Goal: Task Accomplishment & Management: Complete application form

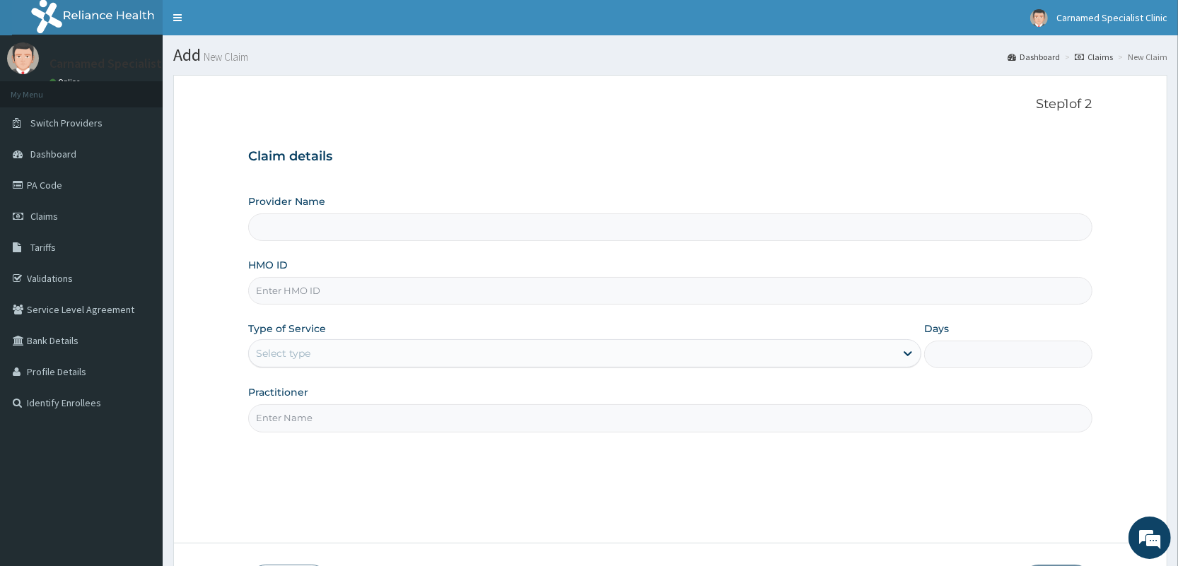
type input "Carnamed Specialist clinic"
click at [399, 230] on input "Carnamed Specialist clinic" at bounding box center [669, 227] width 843 height 28
click at [352, 354] on div "Select type" at bounding box center [572, 353] width 646 height 23
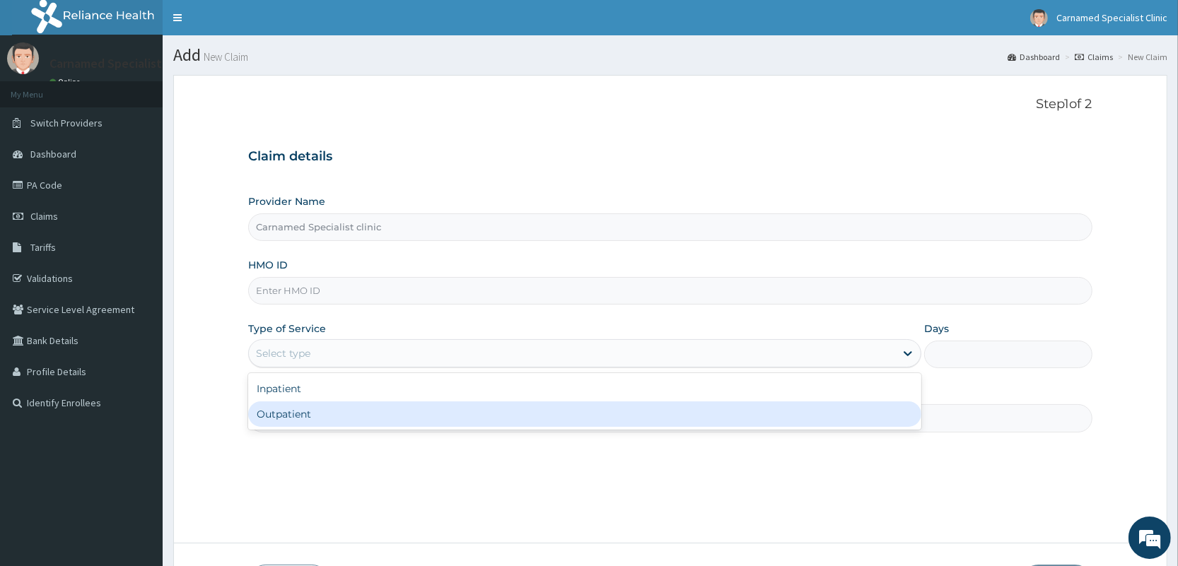
click at [347, 412] on div "Outpatient" at bounding box center [584, 414] width 673 height 25
type input "1"
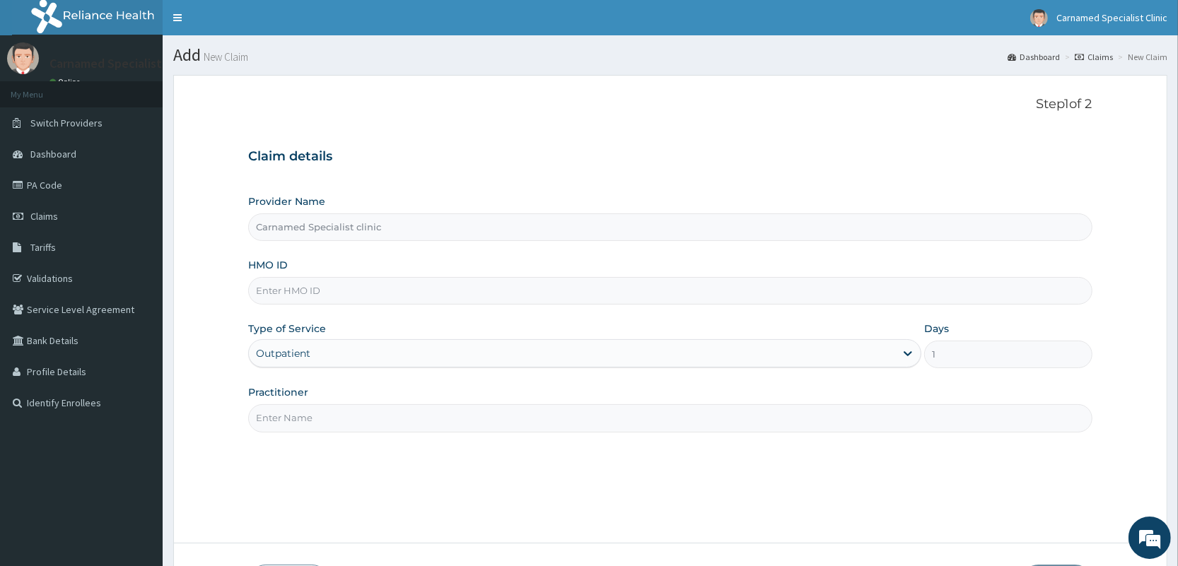
click at [344, 409] on input "Practitioner" at bounding box center [669, 418] width 843 height 28
click at [340, 423] on input "Practitioner" at bounding box center [669, 418] width 843 height 28
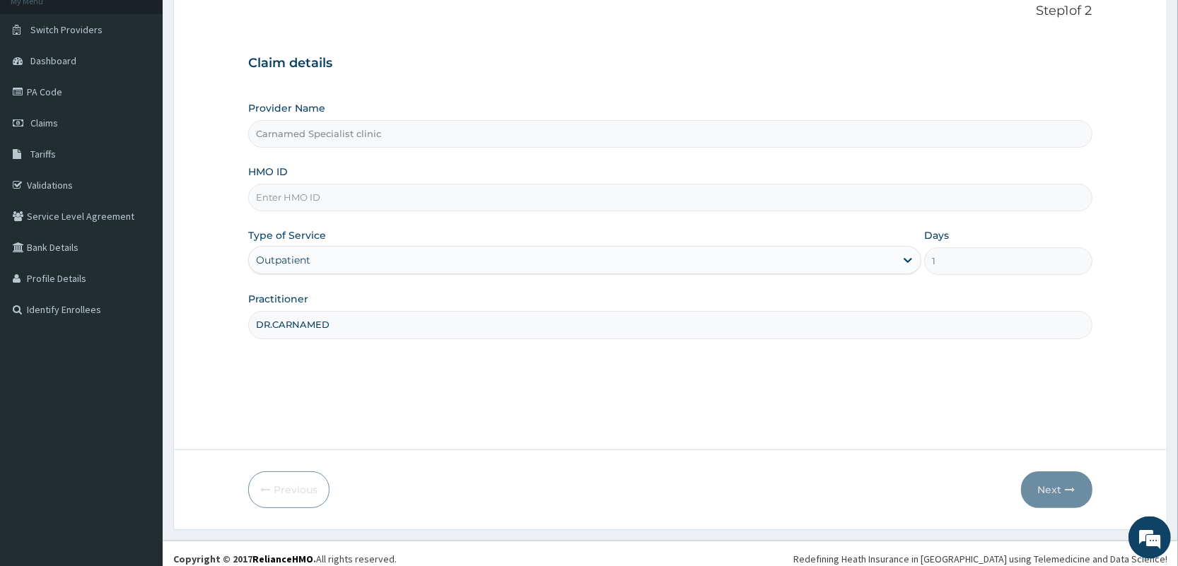
scroll to position [104, 0]
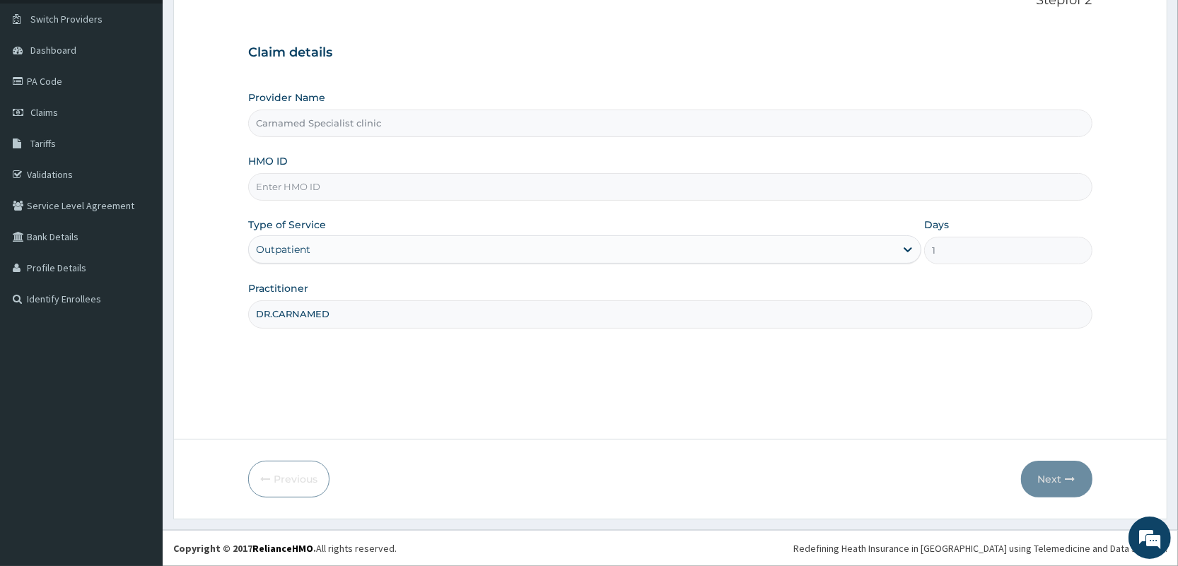
type input "DR.CARNAMED"
click at [513, 188] on input "HMO ID" at bounding box center [669, 187] width 843 height 28
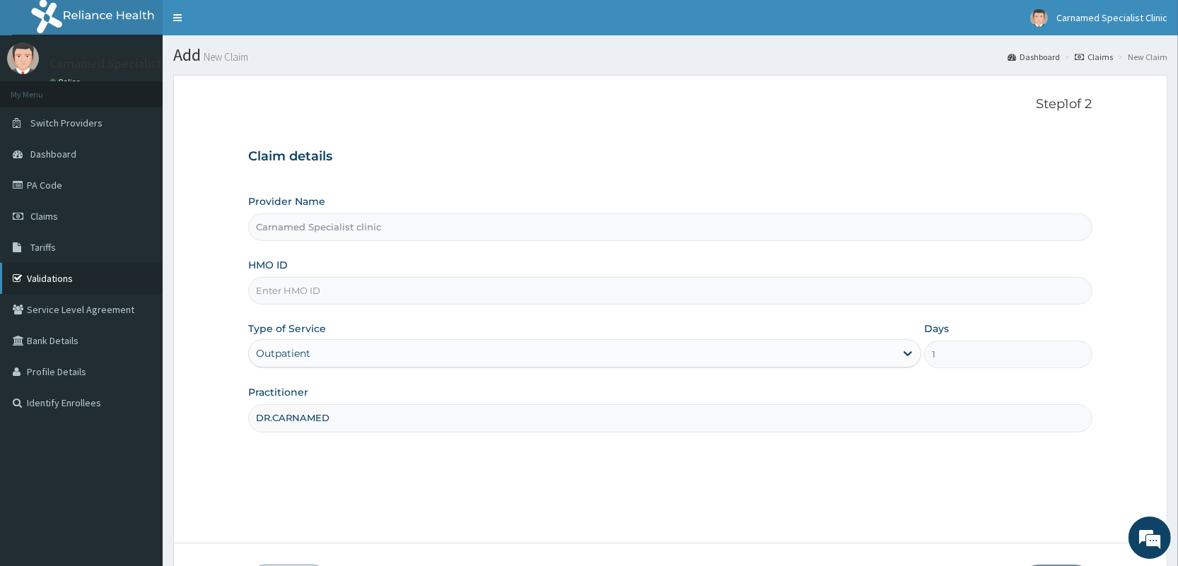
click at [63, 276] on link "Validations" at bounding box center [81, 278] width 163 height 31
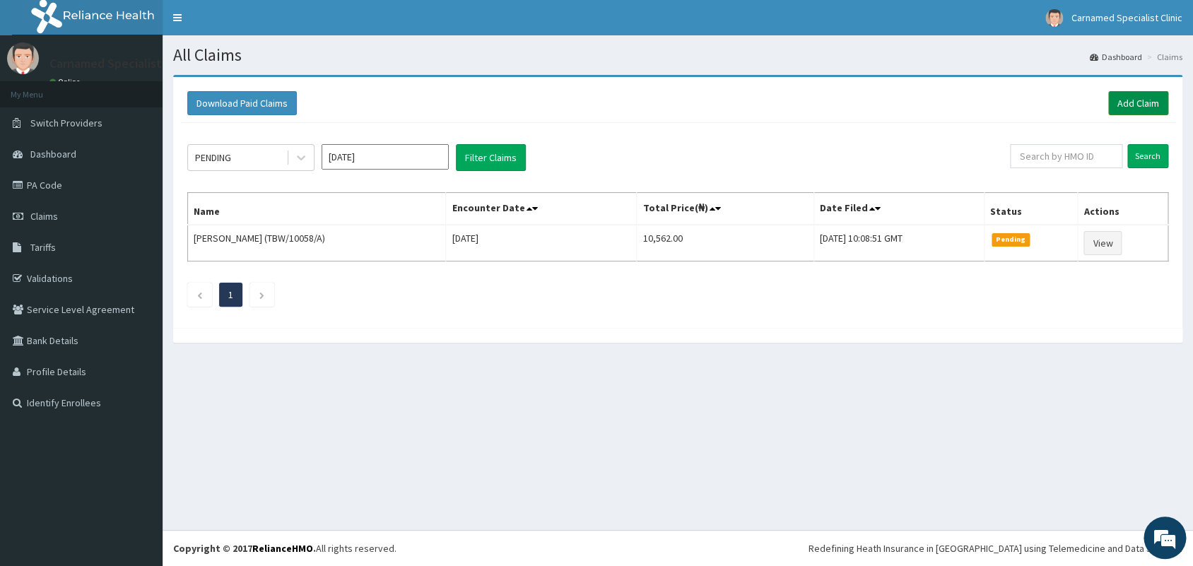
click at [1152, 98] on link "Add Claim" at bounding box center [1138, 103] width 60 height 24
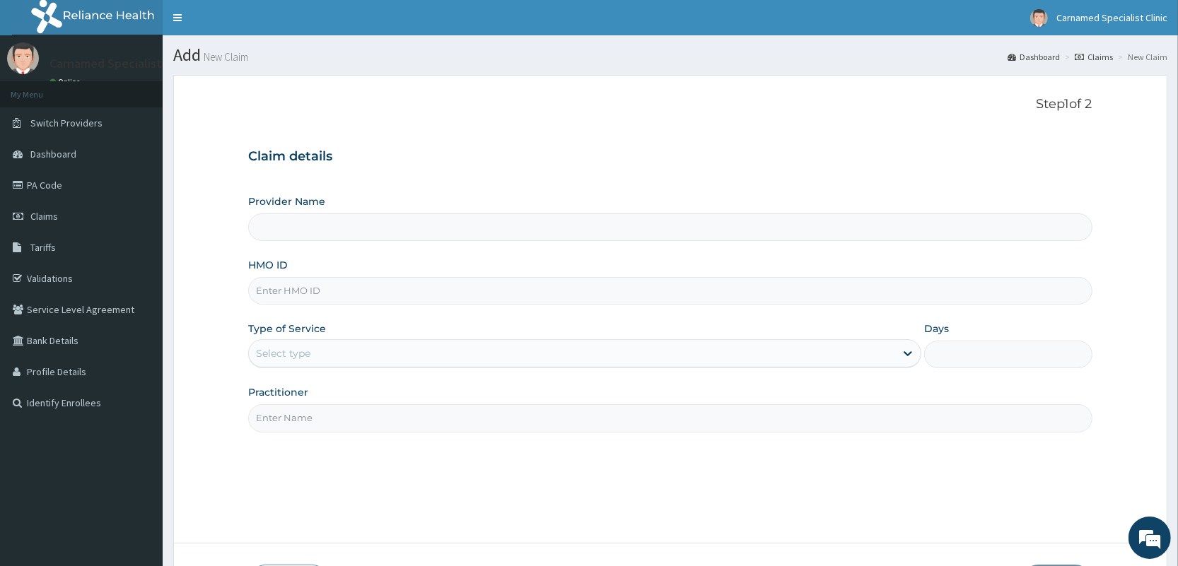
click at [483, 228] on input "Provider Name" at bounding box center [669, 227] width 843 height 28
type input "Carnamed Specialist clinic"
drag, startPoint x: 435, startPoint y: 286, endPoint x: 428, endPoint y: 285, distance: 7.9
click at [431, 287] on input "HMO ID" at bounding box center [669, 291] width 843 height 28
paste input "DDZ/10229/A"
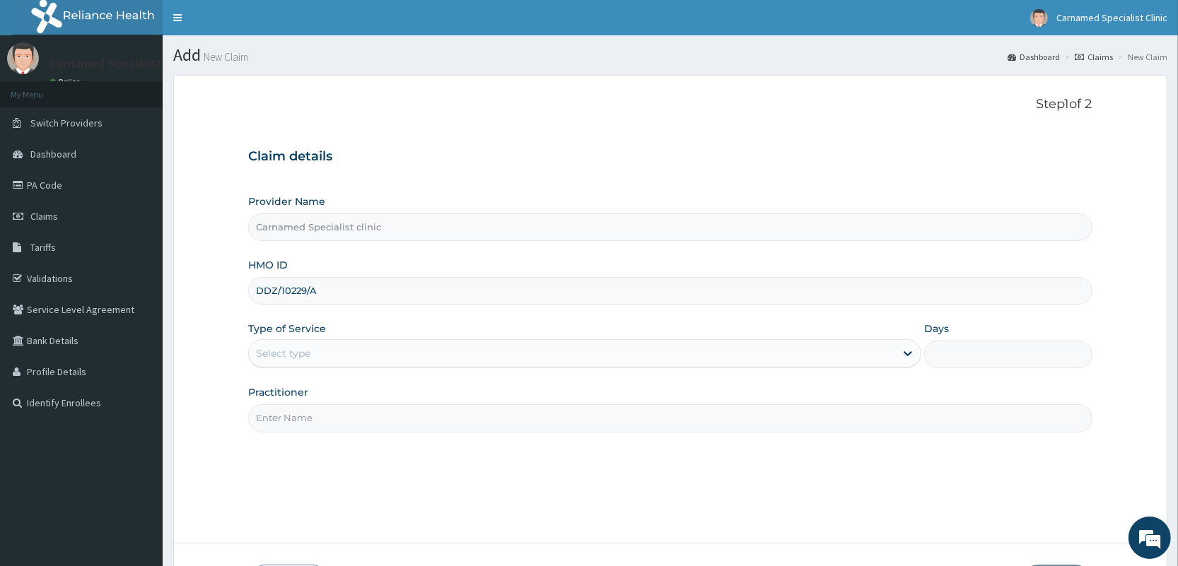
type input "DDZ/10229/A"
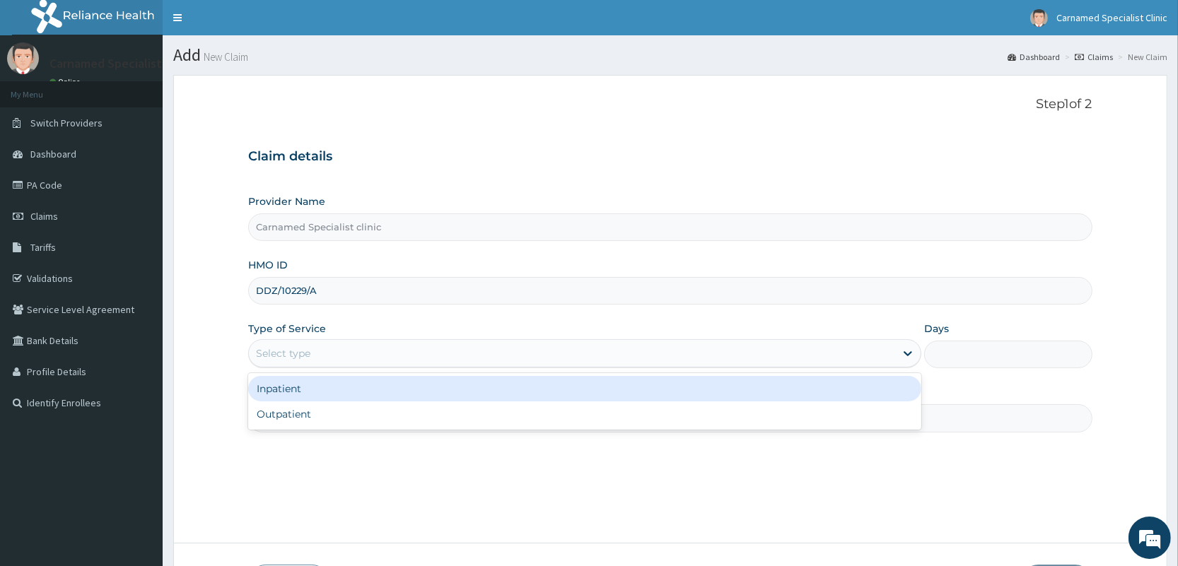
click at [416, 343] on div "Select type" at bounding box center [584, 353] width 673 height 28
click at [372, 403] on div "Inpatient Outpatient" at bounding box center [584, 401] width 673 height 57
click at [375, 403] on div "Inpatient Outpatient" at bounding box center [584, 401] width 673 height 57
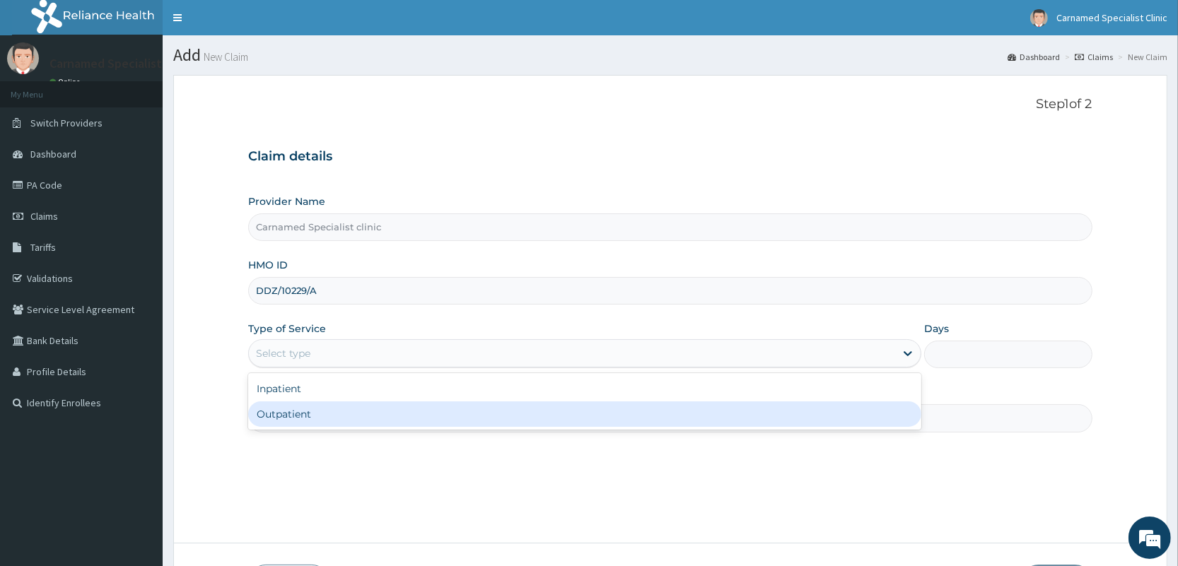
click at [314, 414] on div "Outpatient" at bounding box center [584, 414] width 673 height 25
type input "1"
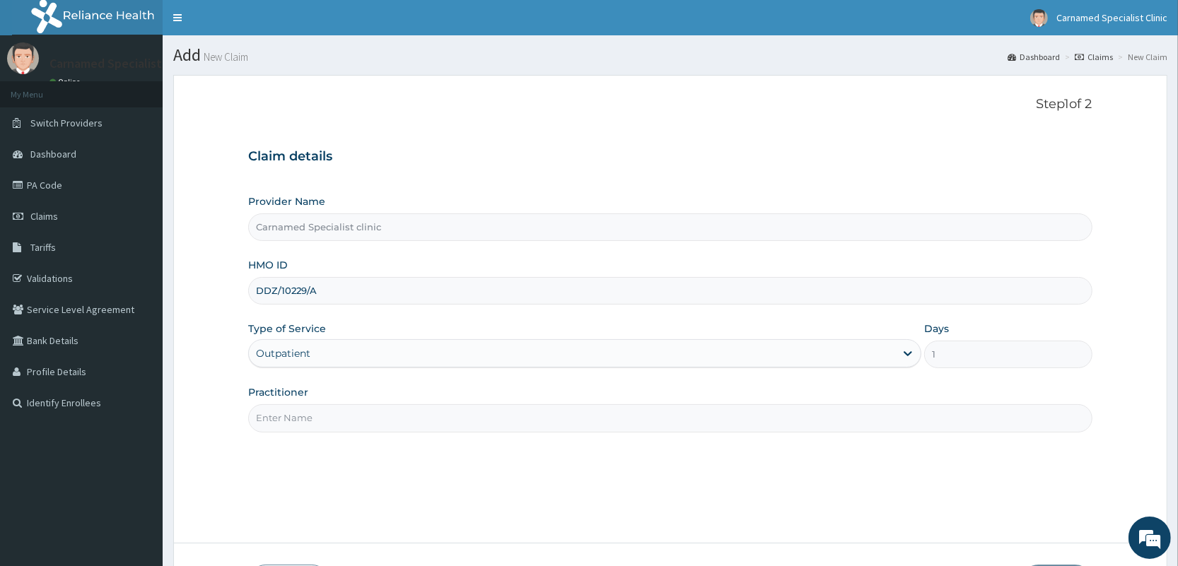
drag, startPoint x: 317, startPoint y: 421, endPoint x: 319, endPoint y: 414, distance: 7.2
click at [317, 423] on input "Practitioner" at bounding box center [669, 418] width 843 height 28
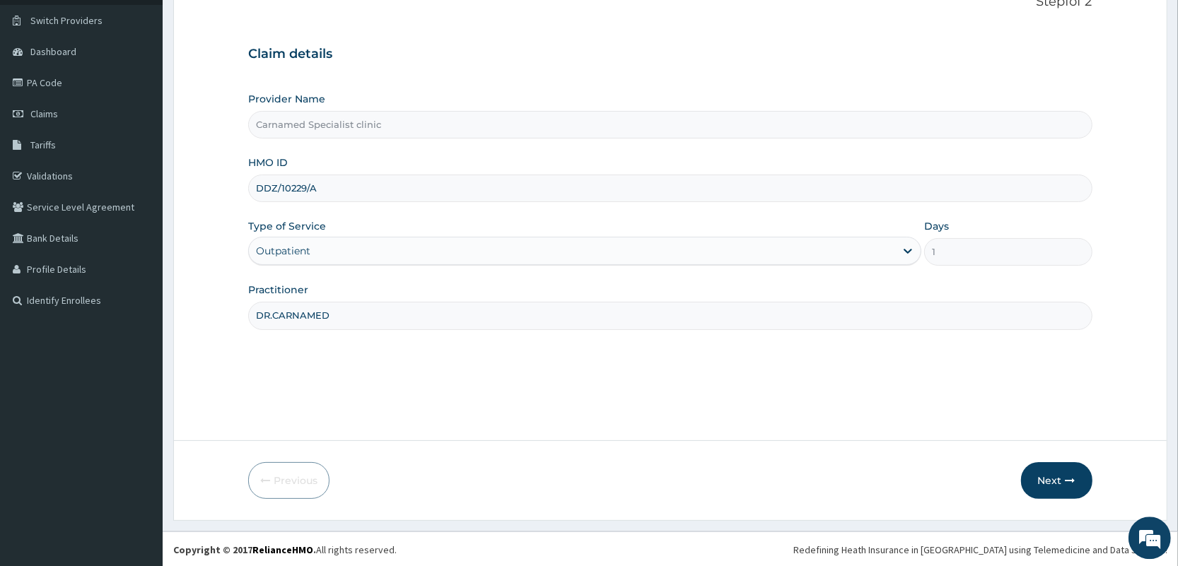
scroll to position [104, 0]
type input "DR.CARNAMED"
click at [1047, 484] on button "Next" at bounding box center [1056, 479] width 71 height 37
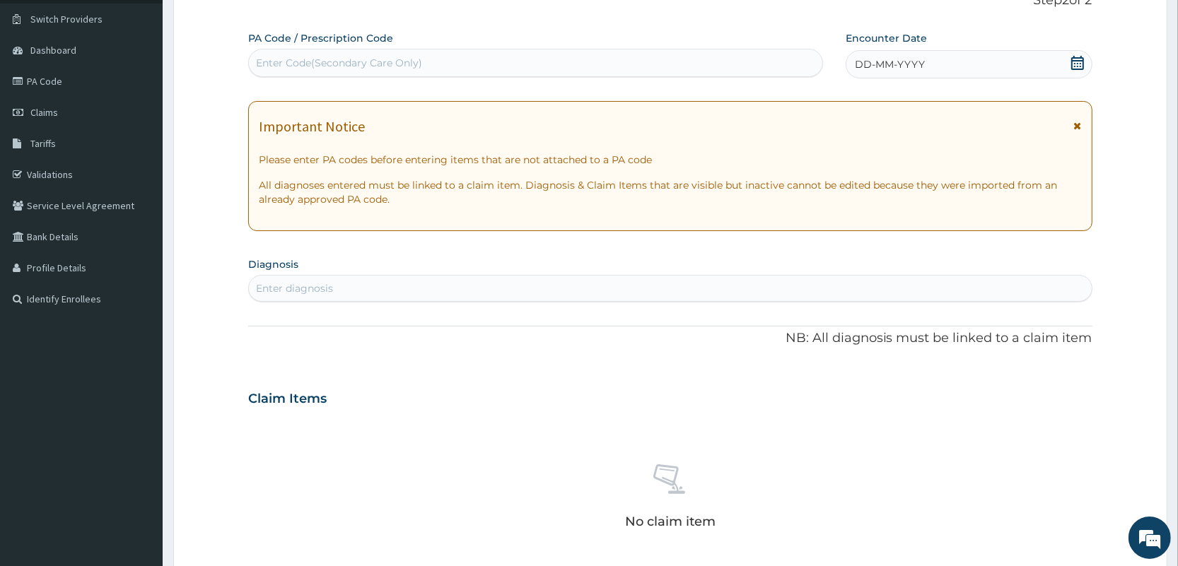
click at [728, 67] on div "Enter Code(Secondary Care Only)" at bounding box center [535, 63] width 573 height 23
paste input "DDZ/10229/A"
type input "D"
click at [57, 80] on link "PA Code" at bounding box center [81, 81] width 163 height 31
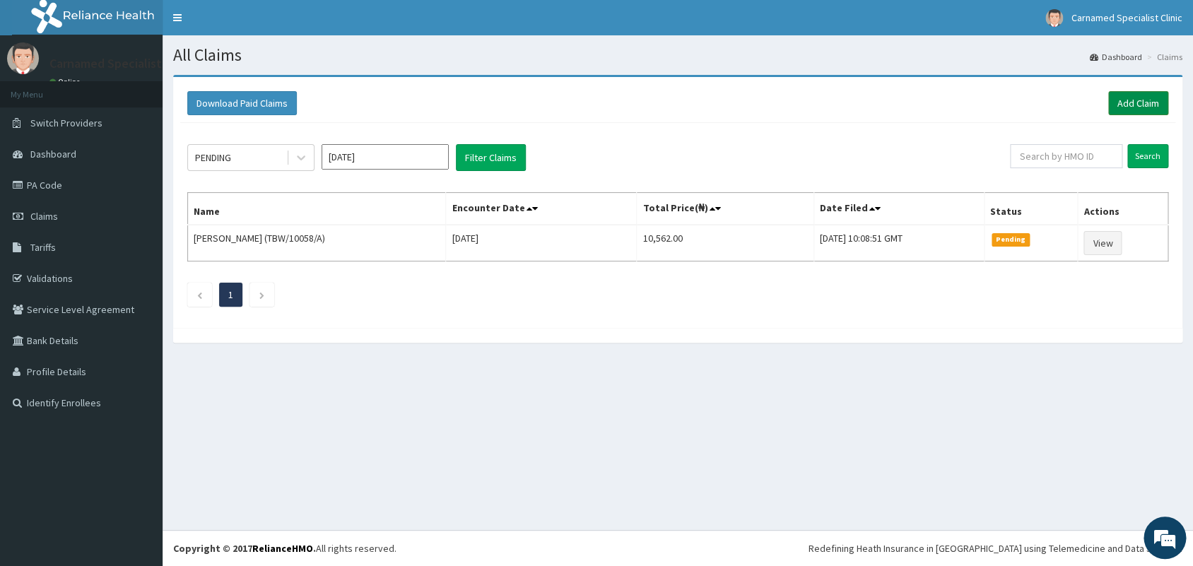
click at [1155, 95] on link "Add Claim" at bounding box center [1138, 103] width 60 height 24
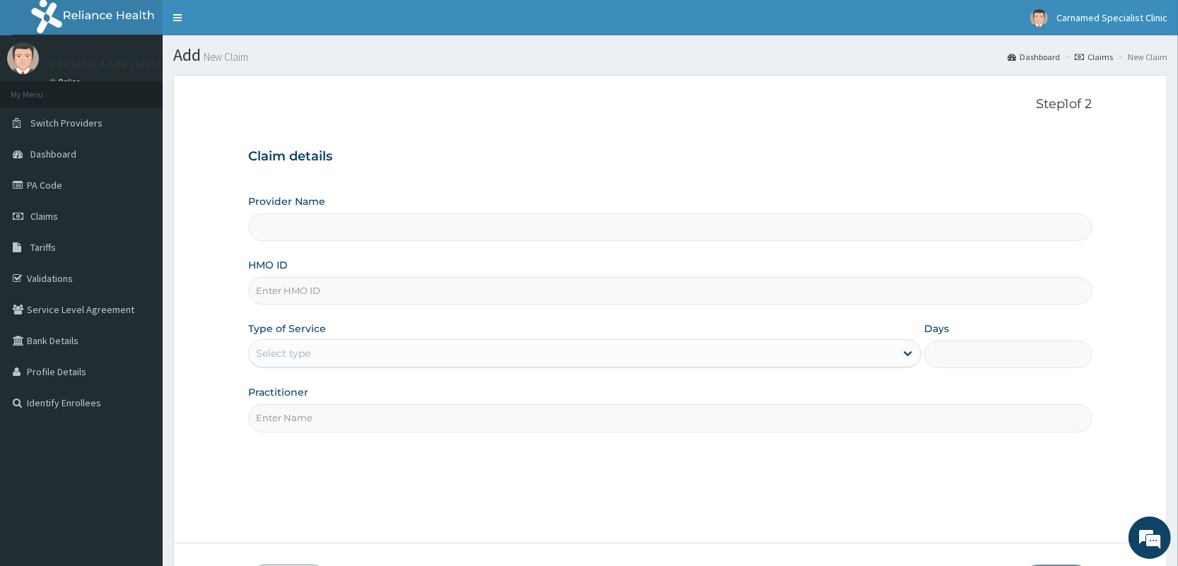
type input "Carnamed Specialist clinic"
click at [384, 288] on input "HMO ID" at bounding box center [669, 291] width 843 height 28
type input "DDZ/10229/A"
click at [371, 356] on div "Select type" at bounding box center [572, 353] width 646 height 23
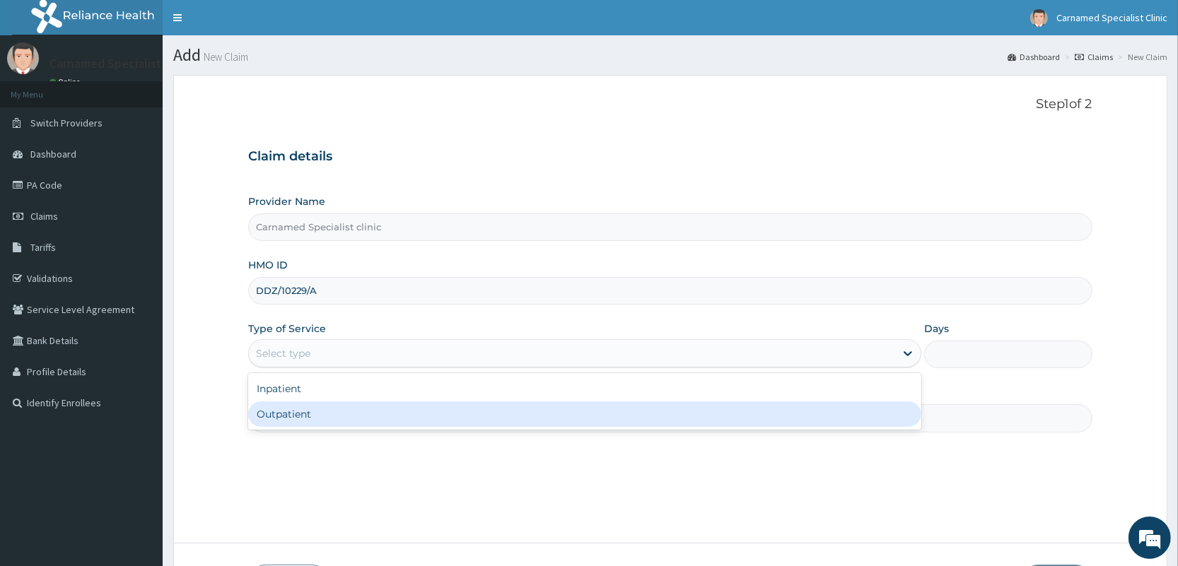
click at [286, 416] on div "Outpatient" at bounding box center [584, 414] width 673 height 25
type input "1"
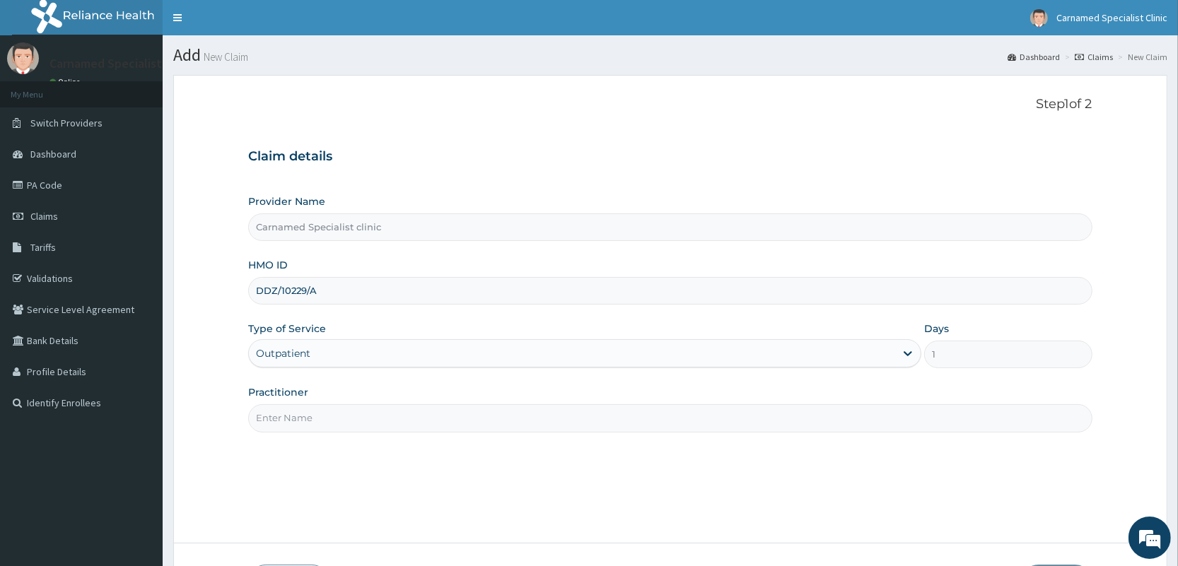
click at [318, 405] on div "Practitioner" at bounding box center [669, 408] width 843 height 47
drag, startPoint x: 322, startPoint y: 418, endPoint x: 315, endPoint y: 430, distance: 14.3
click at [319, 423] on input "Practitioner" at bounding box center [669, 418] width 843 height 28
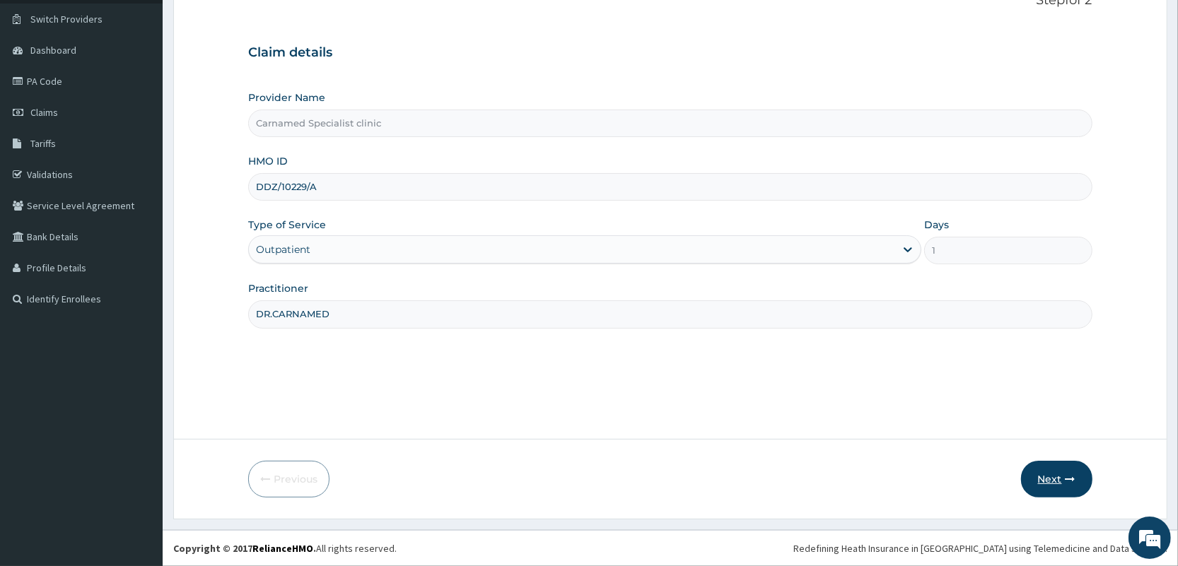
type input "DR.CARNAMED"
click at [1064, 467] on button "Next" at bounding box center [1056, 479] width 71 height 37
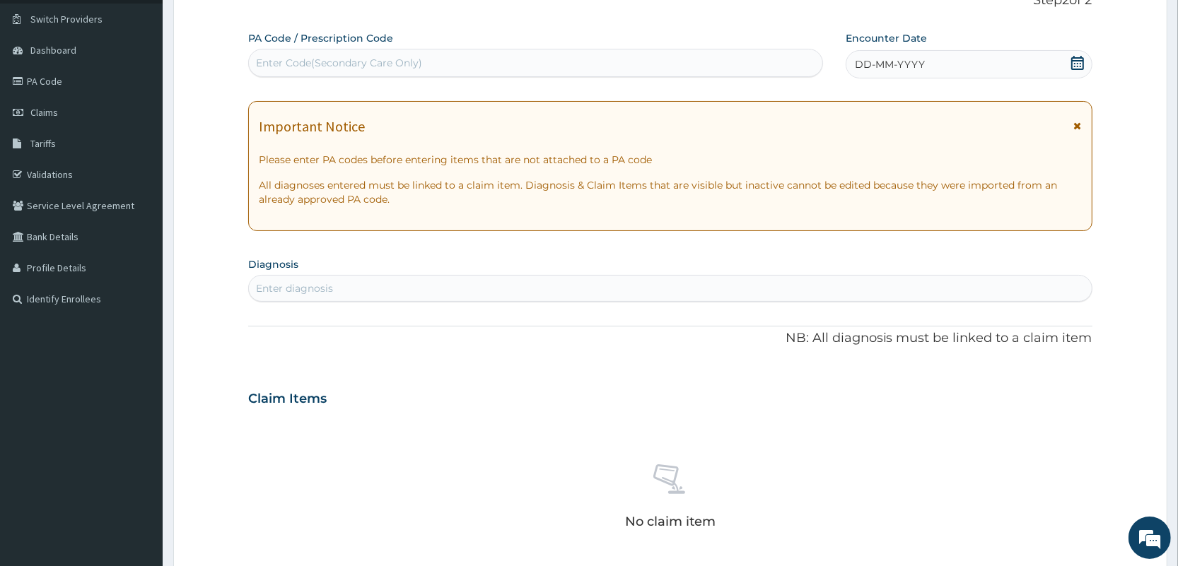
click at [773, 45] on div "PA Code / Prescription Code Enter Code(Secondary Care Only)" at bounding box center [535, 54] width 575 height 46
click at [762, 59] on div "Enter Code(Secondary Care Only)" at bounding box center [535, 63] width 573 height 23
paste input "PA/60FAF7"
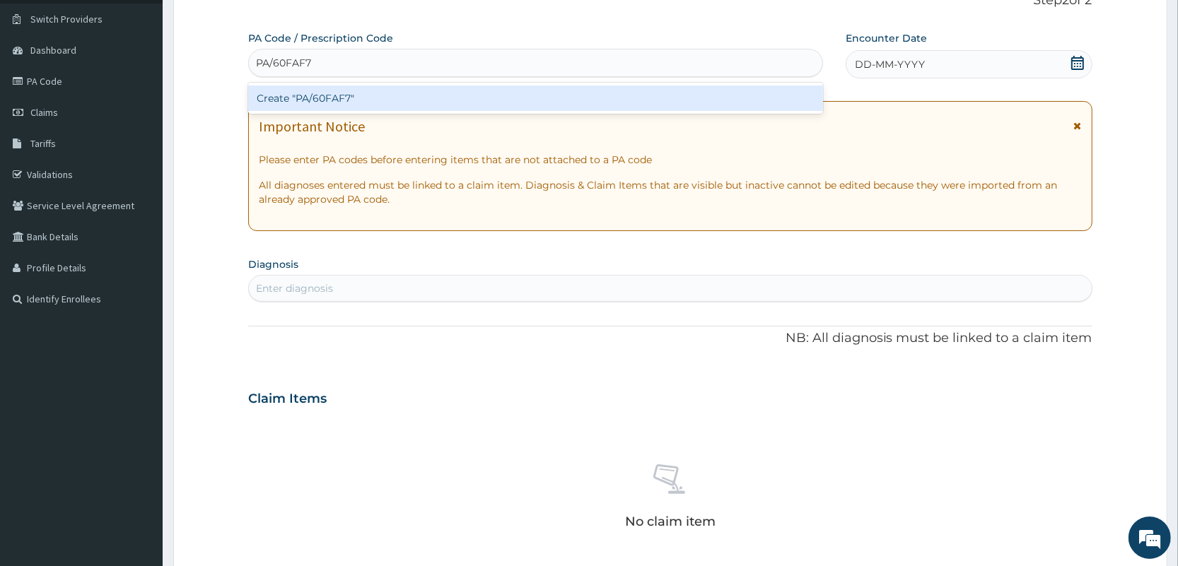
type input "PA/60FAF7"
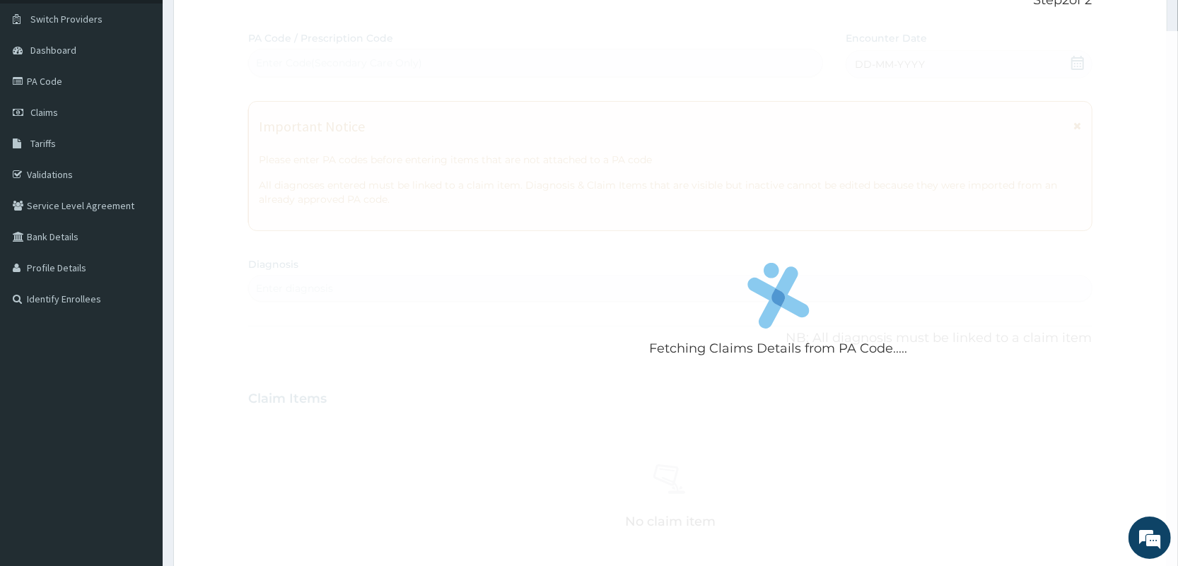
click at [1075, 64] on div "Fetching Claims Details from PA Code..... PA Code / Prescription Code Enter Cod…" at bounding box center [669, 397] width 843 height 732
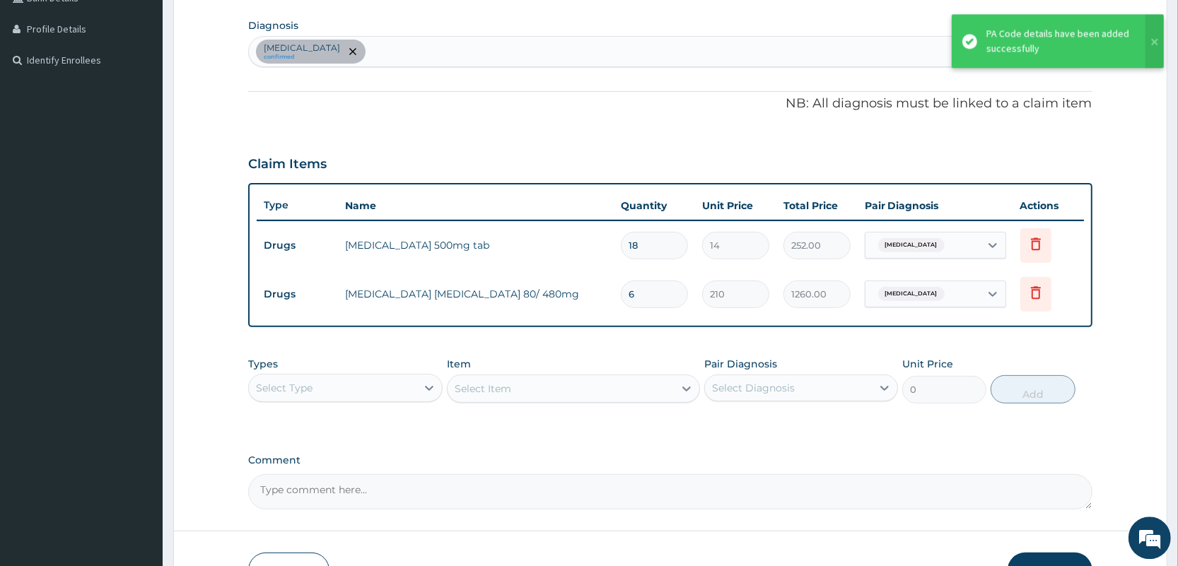
scroll to position [401, 0]
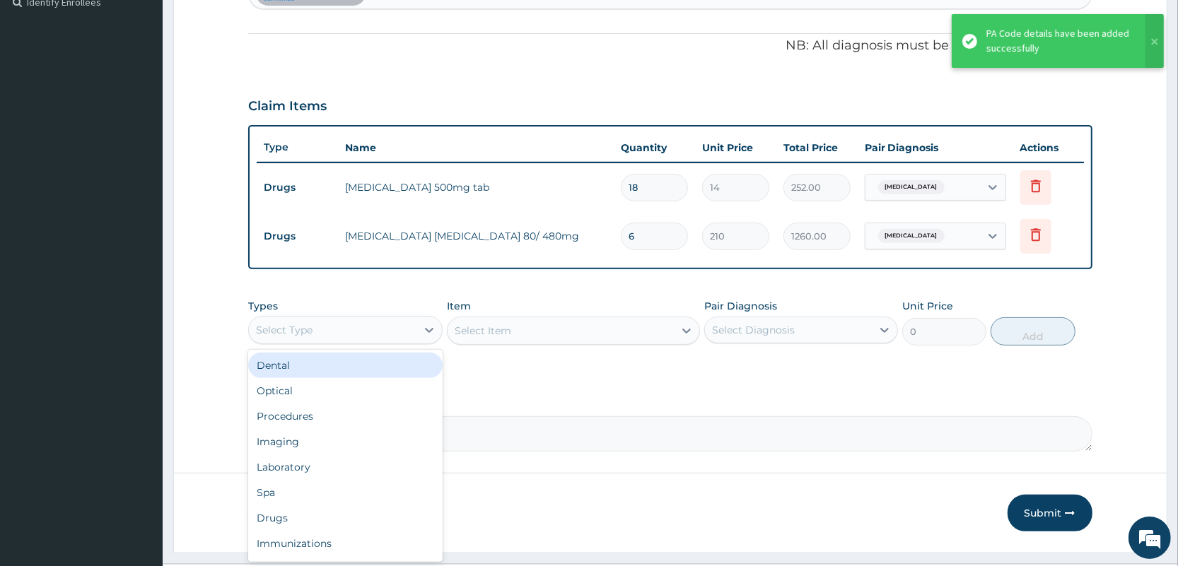
click at [384, 324] on div "Select Type" at bounding box center [332, 330] width 167 height 23
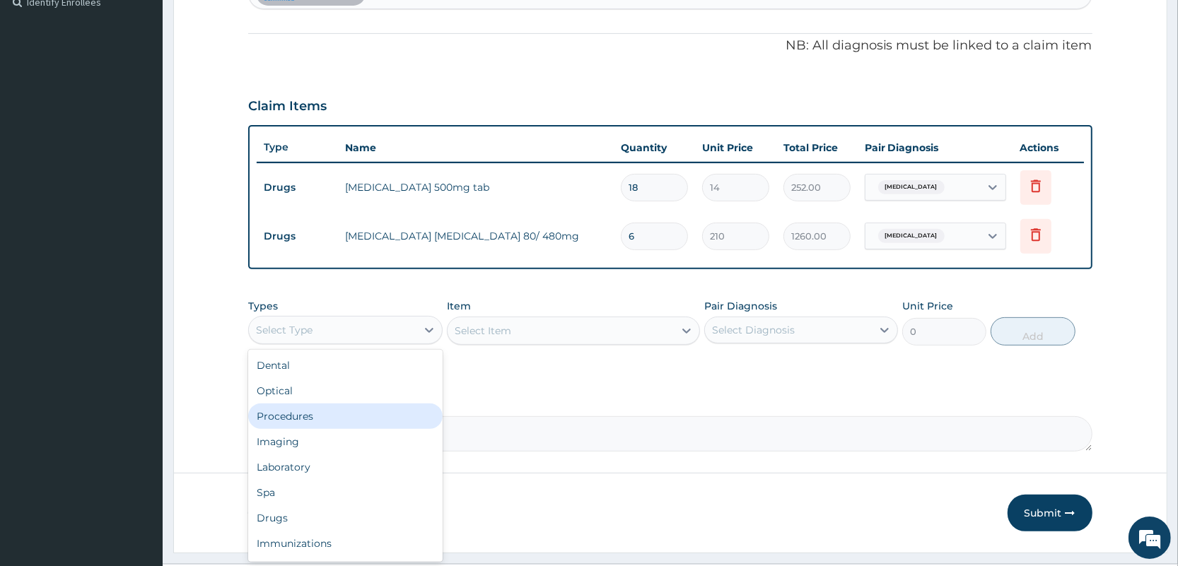
drag, startPoint x: 300, startPoint y: 410, endPoint x: 346, endPoint y: 395, distance: 48.3
click at [303, 406] on div "Procedures" at bounding box center [345, 416] width 194 height 25
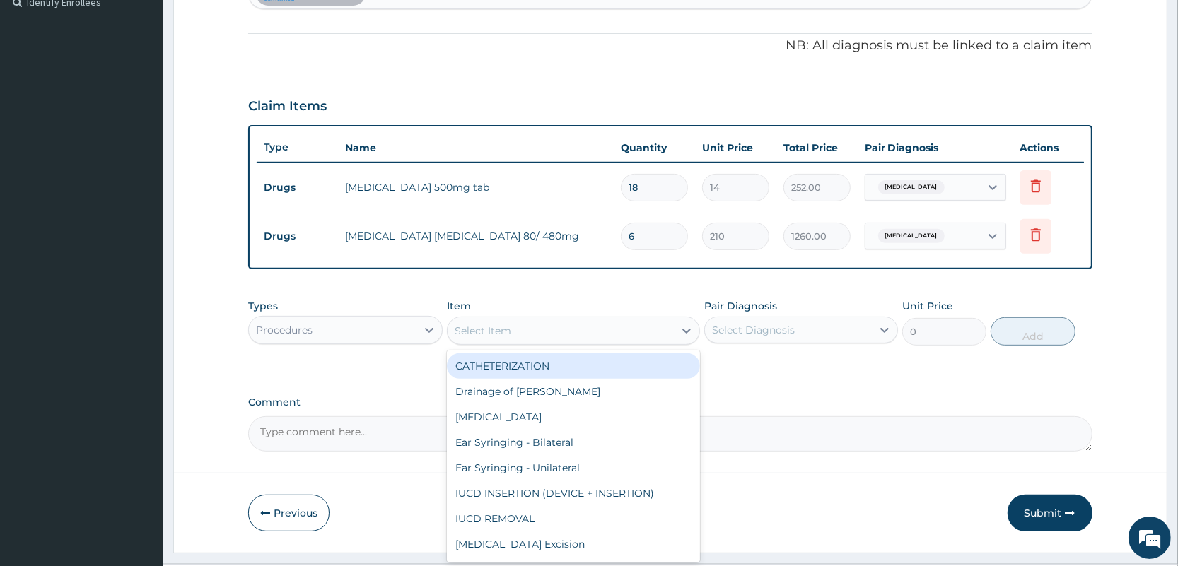
click at [603, 337] on div "Select Item" at bounding box center [560, 331] width 226 height 23
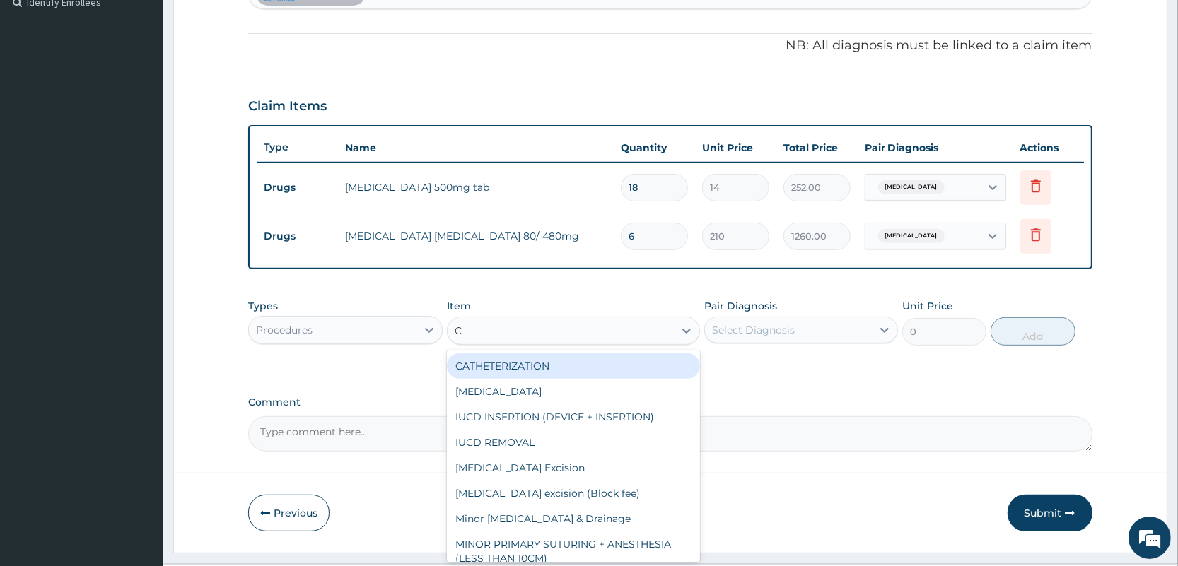
type input "CO"
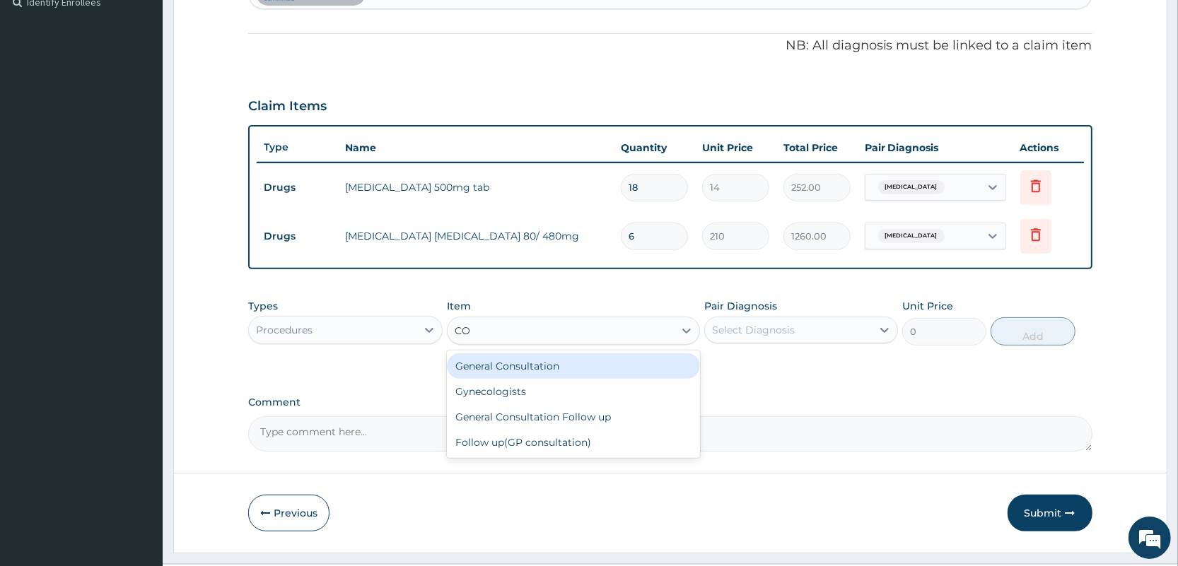
click at [559, 360] on div "General Consultation" at bounding box center [573, 365] width 253 height 25
type input "2000"
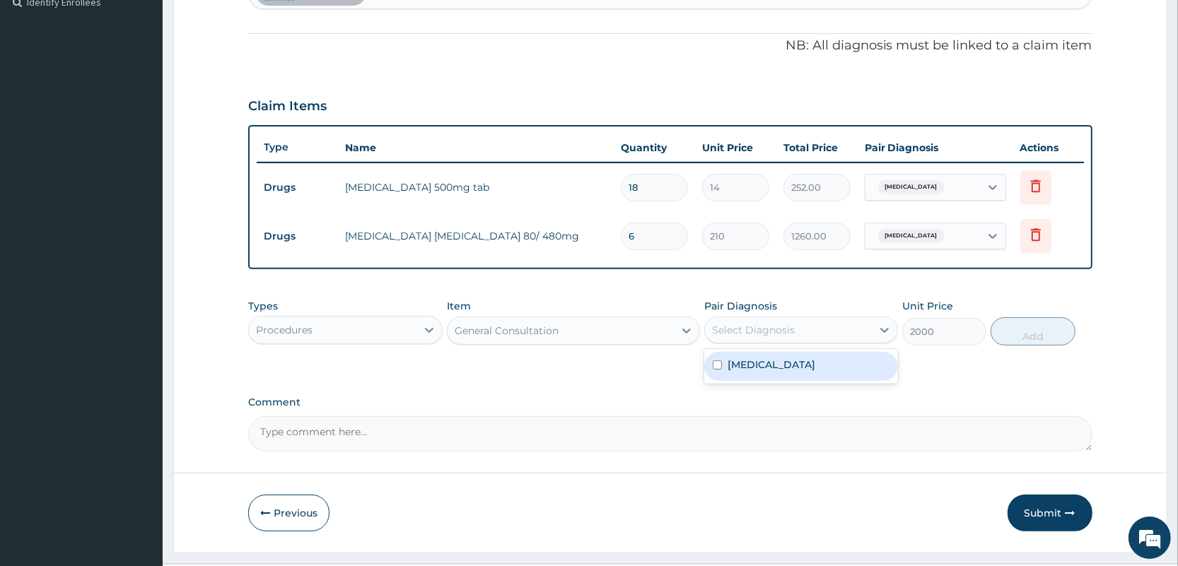
click at [822, 325] on div "Select Diagnosis" at bounding box center [788, 330] width 167 height 23
drag, startPoint x: 776, startPoint y: 363, endPoint x: 826, endPoint y: 357, distance: 50.6
click at [796, 361] on div "Malaria" at bounding box center [801, 366] width 194 height 29
checkbox input "true"
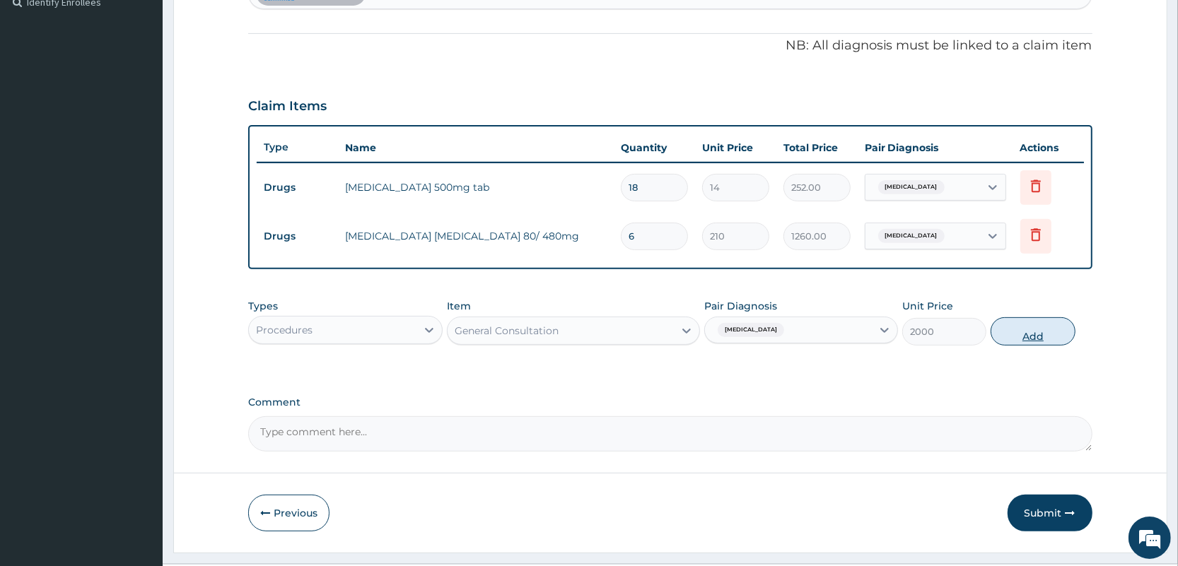
click at [1060, 320] on button "Add" at bounding box center [1032, 331] width 84 height 28
type input "0"
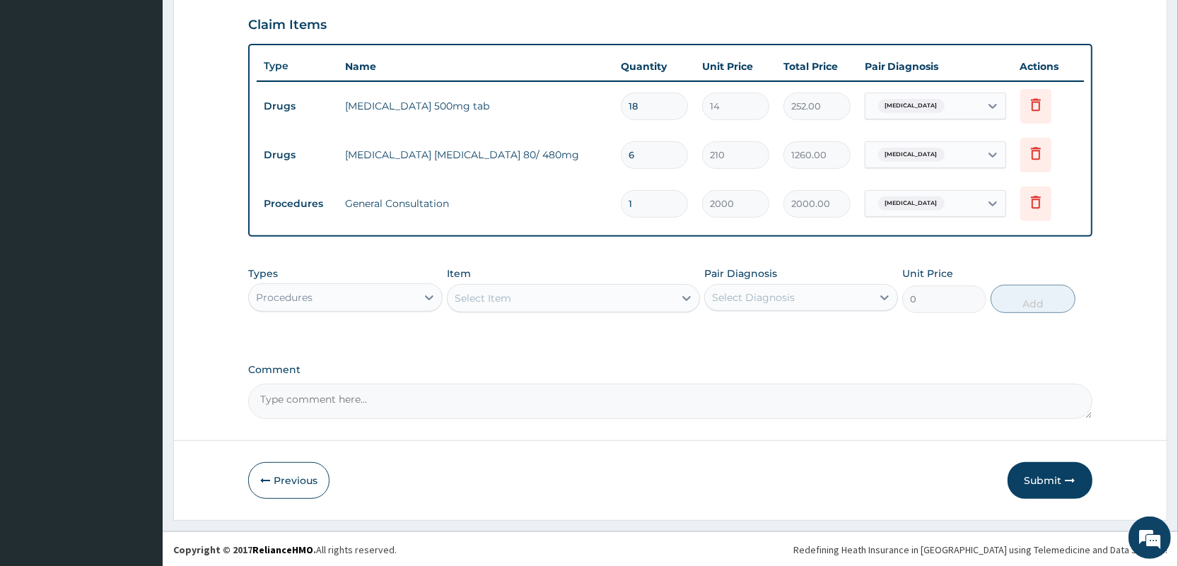
scroll to position [483, 0]
click at [1033, 479] on button "Submit" at bounding box center [1049, 480] width 85 height 37
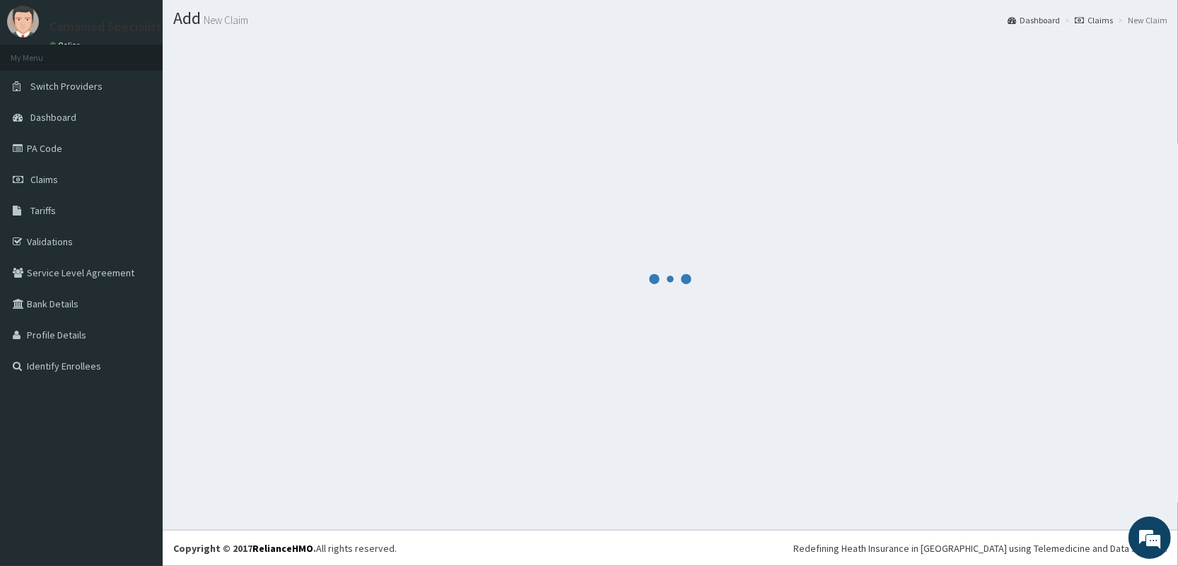
scroll to position [37, 0]
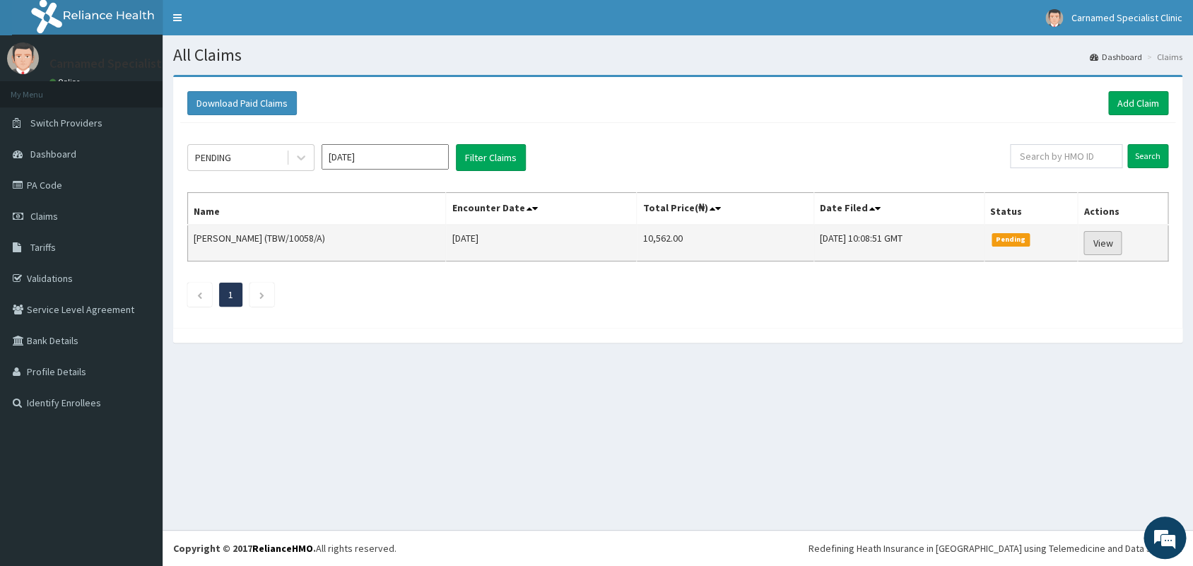
click at [1094, 237] on link "View" at bounding box center [1103, 243] width 38 height 24
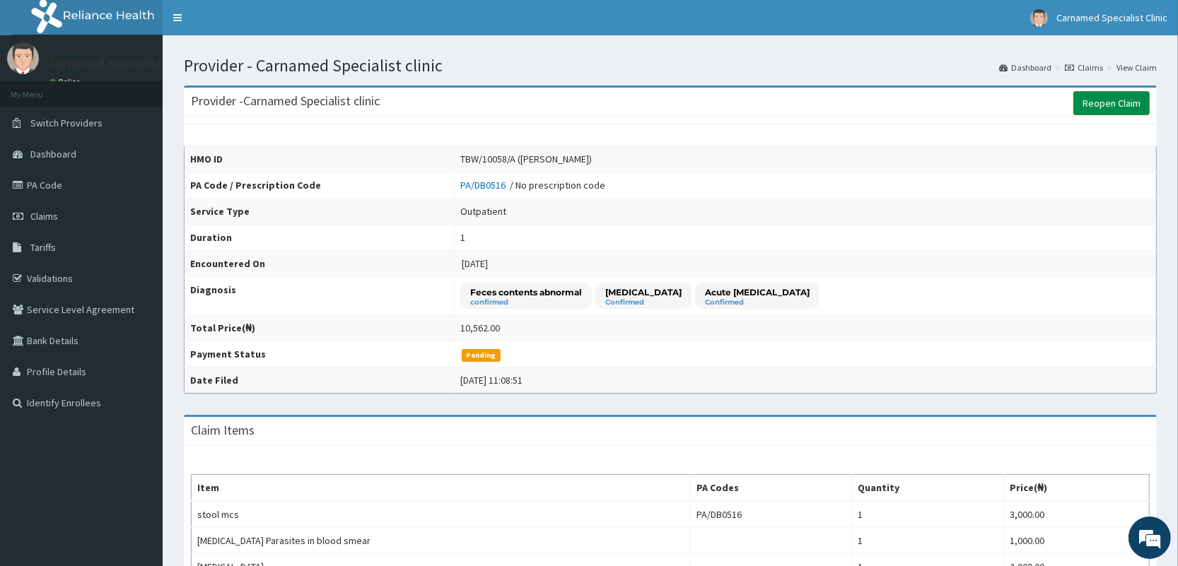
click at [1106, 95] on link "Reopen Claim" at bounding box center [1111, 103] width 76 height 24
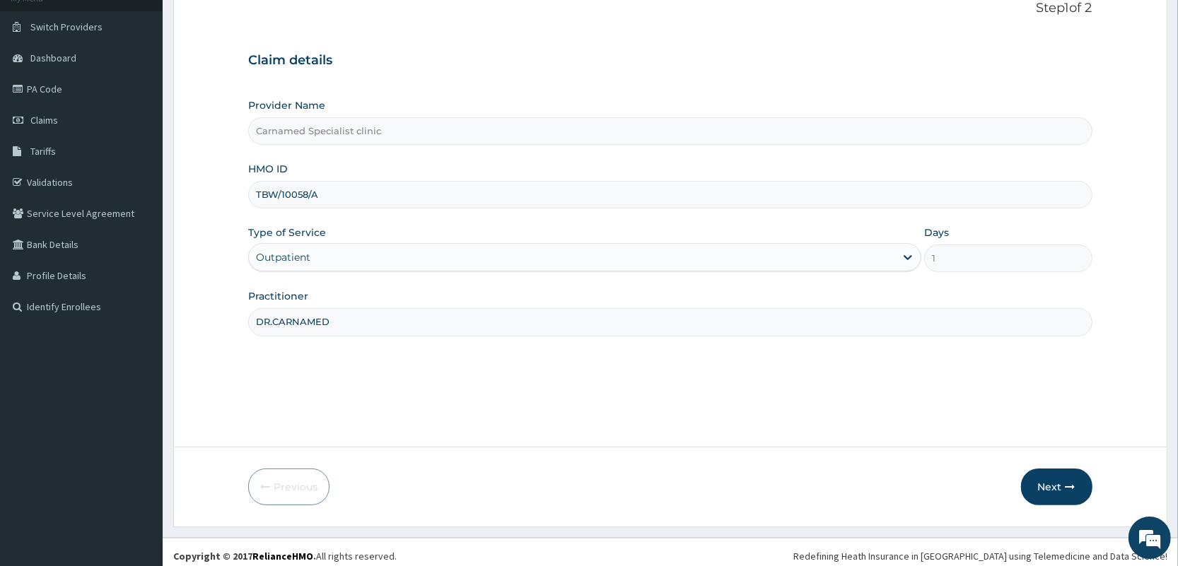
scroll to position [104, 0]
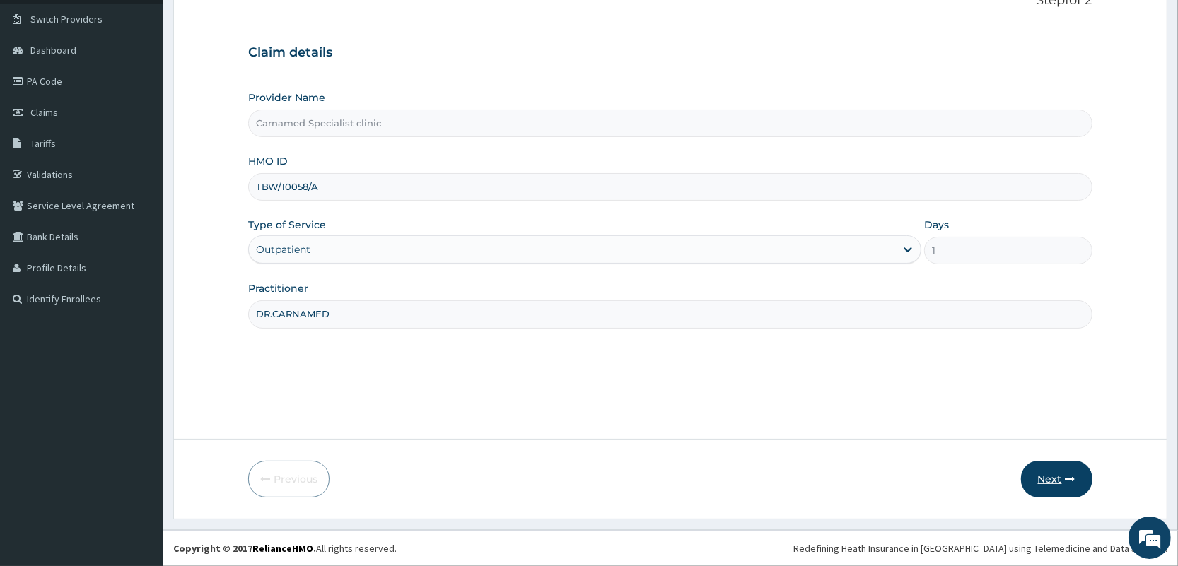
click at [1048, 467] on button "Next" at bounding box center [1056, 479] width 71 height 37
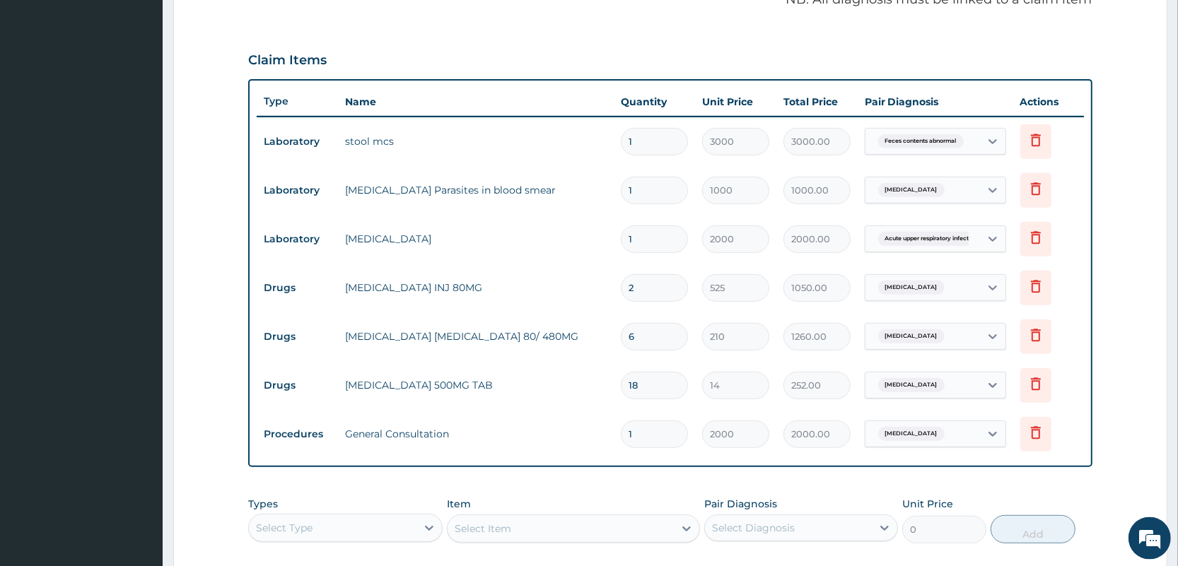
scroll to position [475, 0]
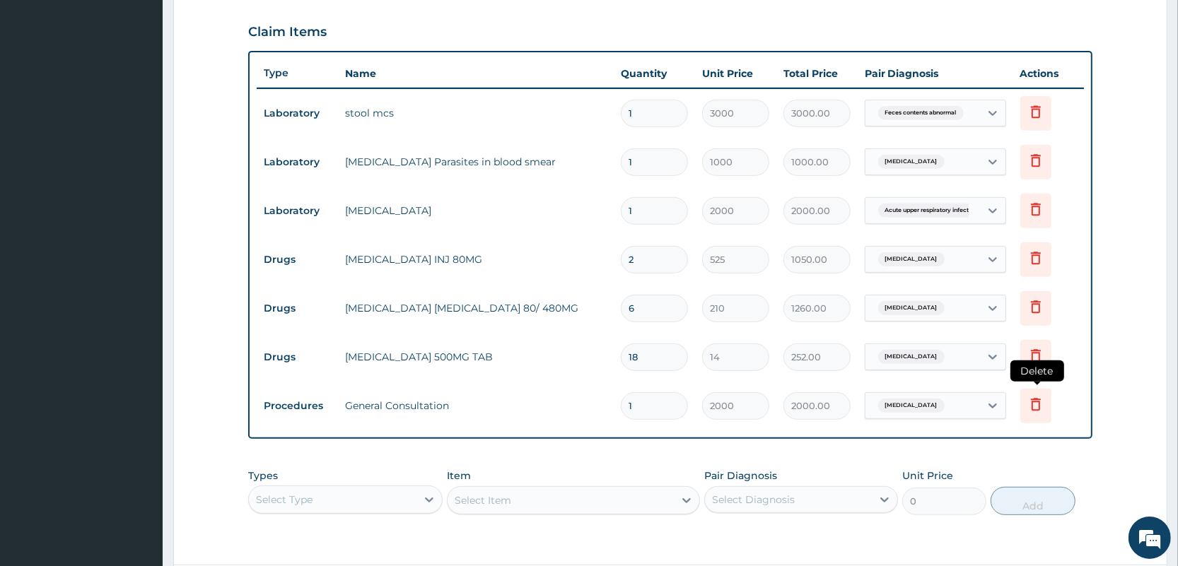
click at [1036, 396] on icon at bounding box center [1035, 404] width 17 height 17
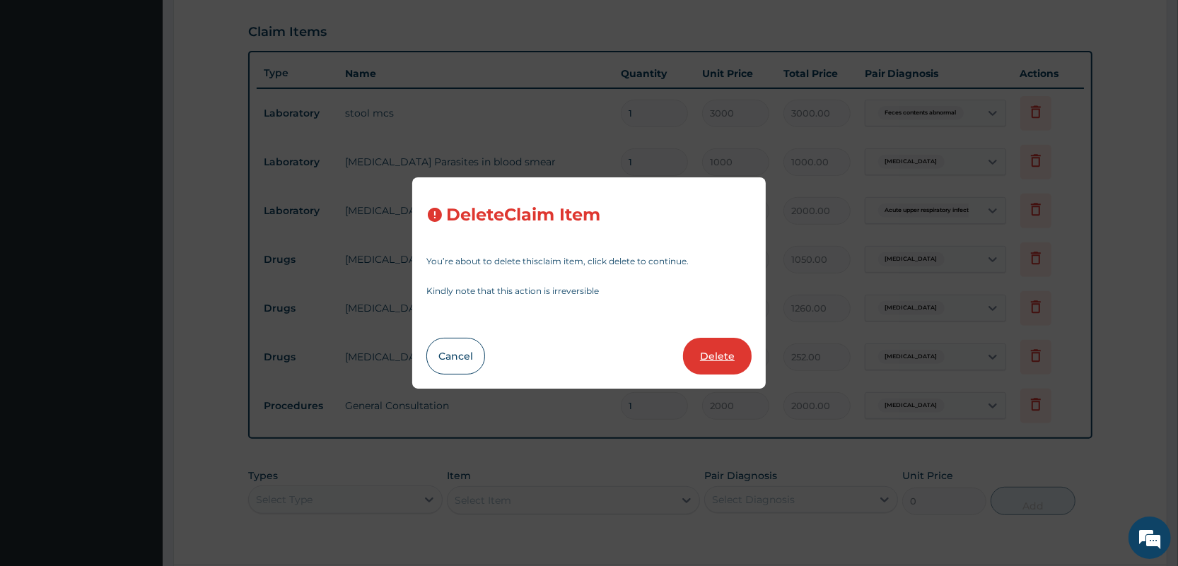
click at [703, 346] on button "Delete" at bounding box center [717, 356] width 69 height 37
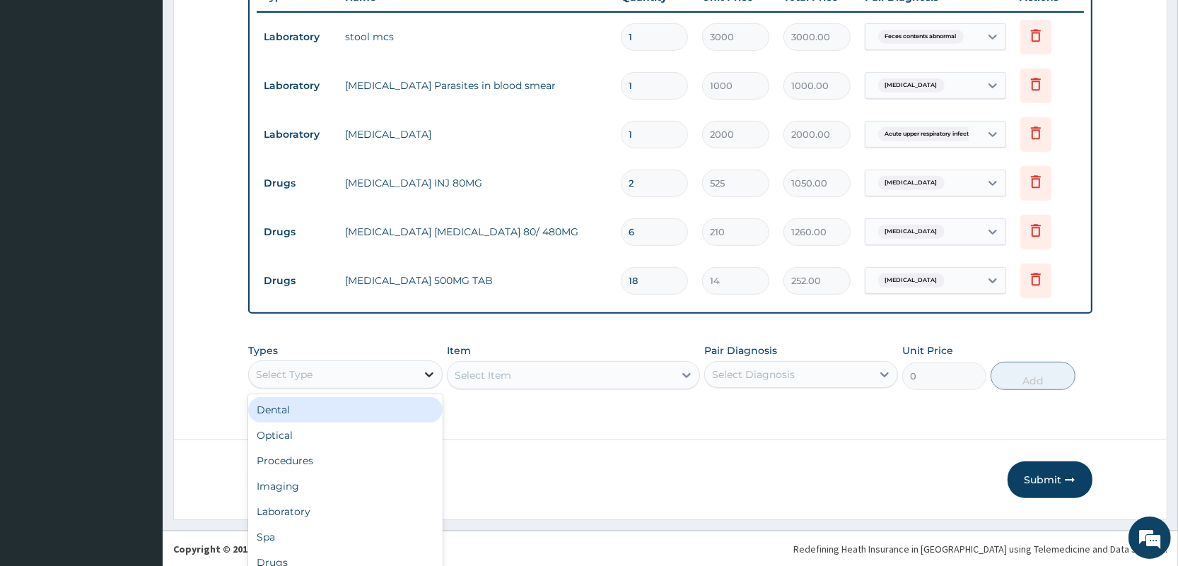
scroll to position [39, 0]
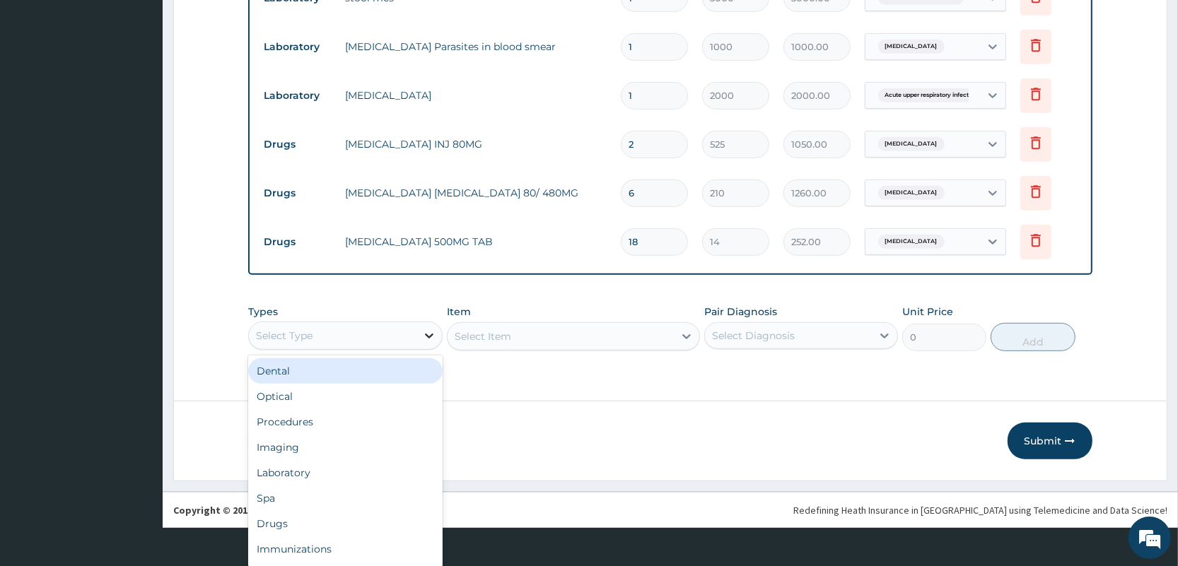
click at [425, 350] on div "option Dental focused, 1 of 10. 10 results available. Use Up and Down to choose…" at bounding box center [345, 336] width 194 height 28
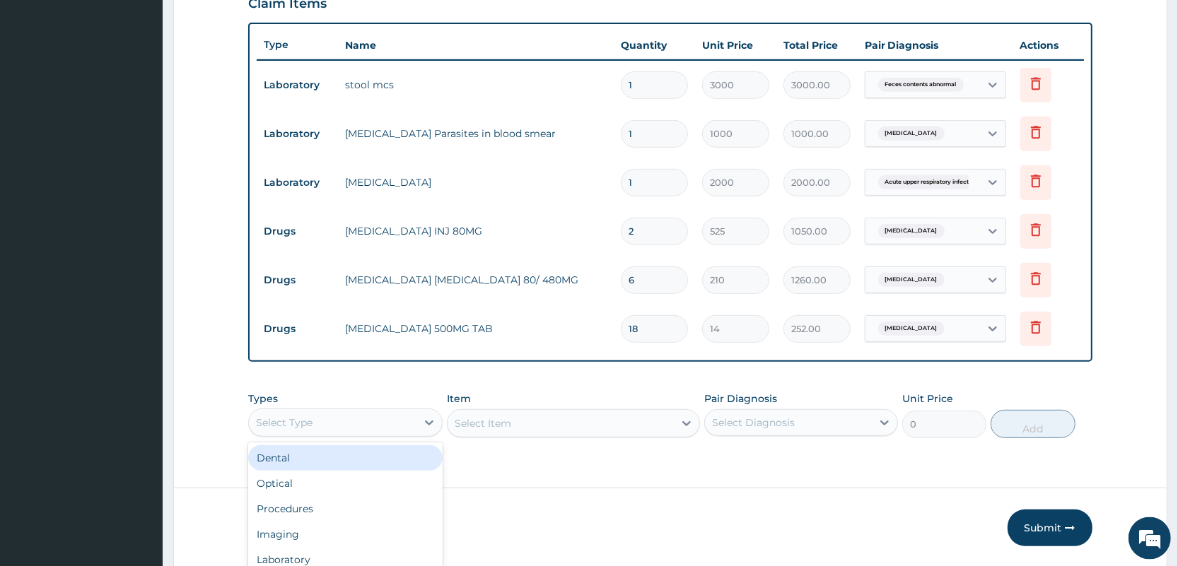
scroll to position [551, 0]
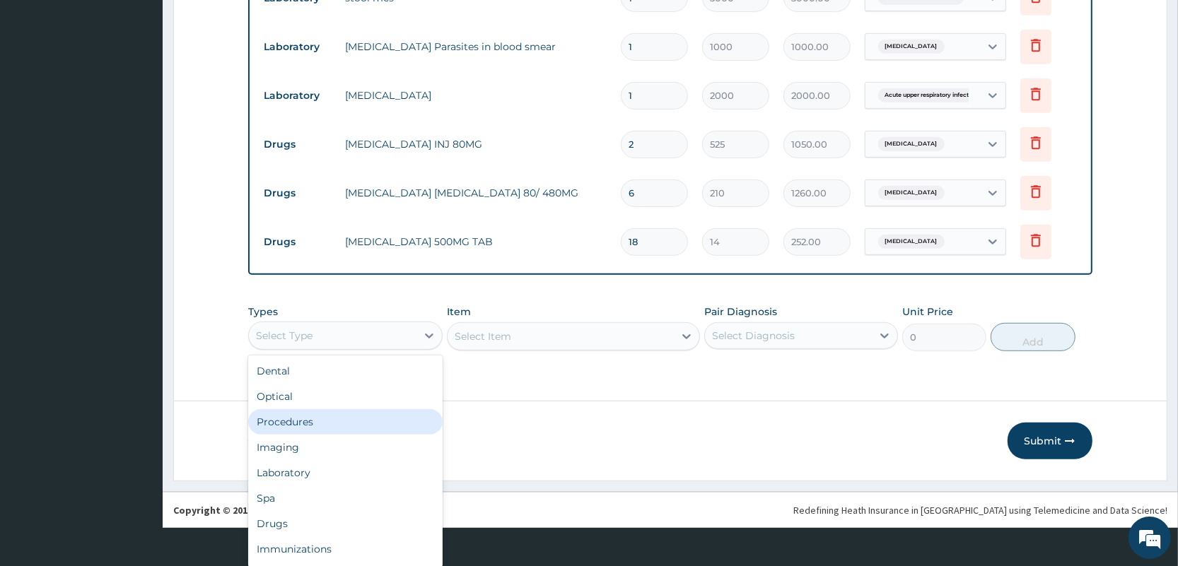
click at [280, 417] on div "Procedures" at bounding box center [345, 421] width 194 height 25
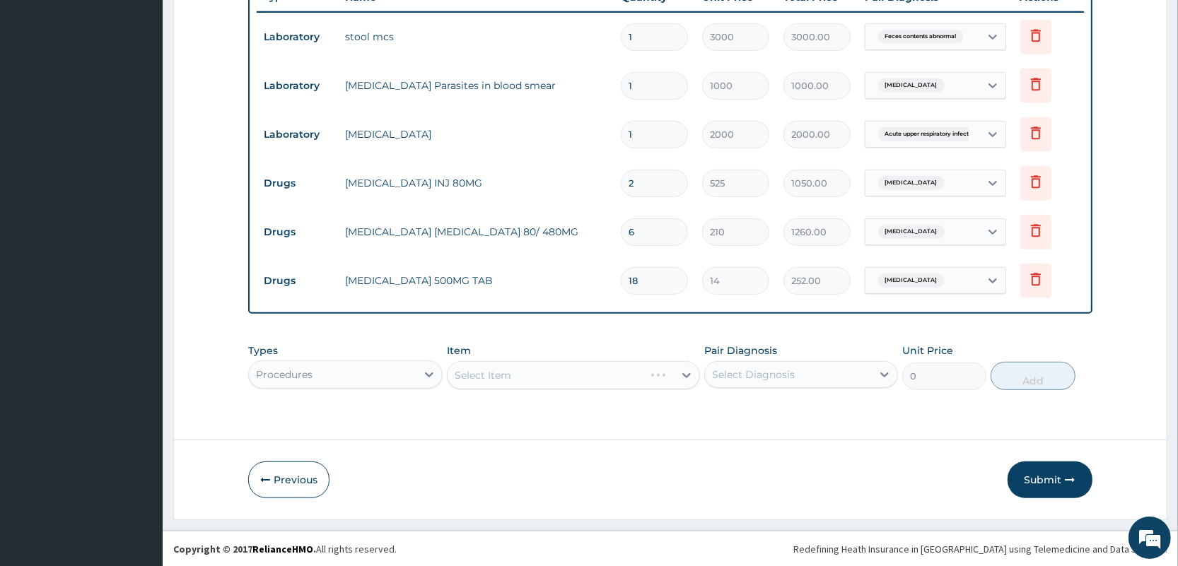
click at [608, 378] on div "Select Item" at bounding box center [573, 375] width 253 height 28
click at [561, 385] on div "Select Item" at bounding box center [573, 375] width 253 height 28
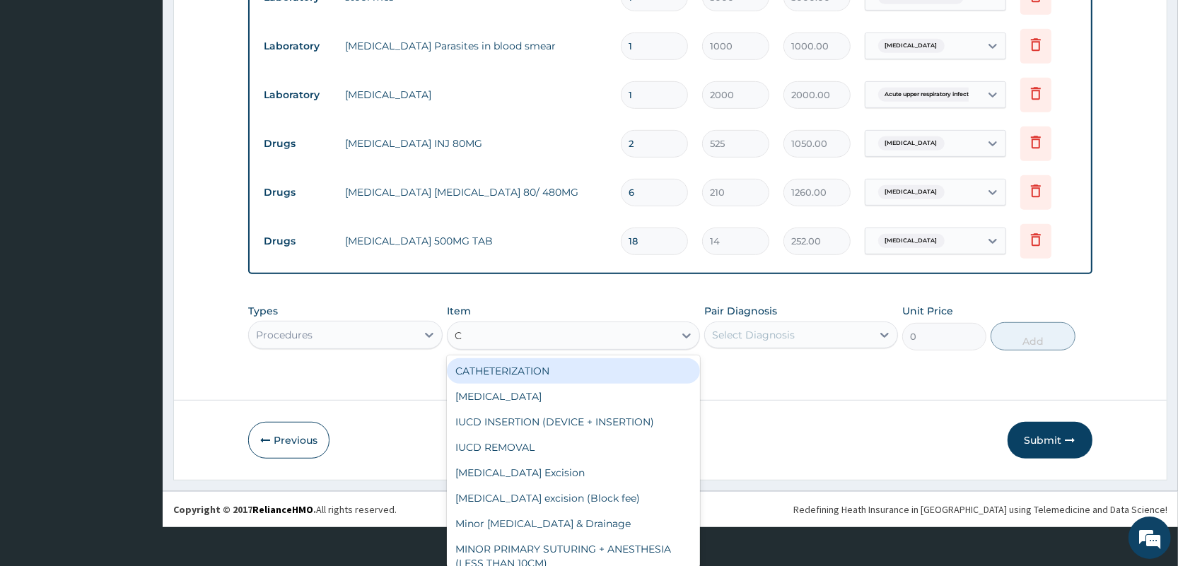
type input "CO"
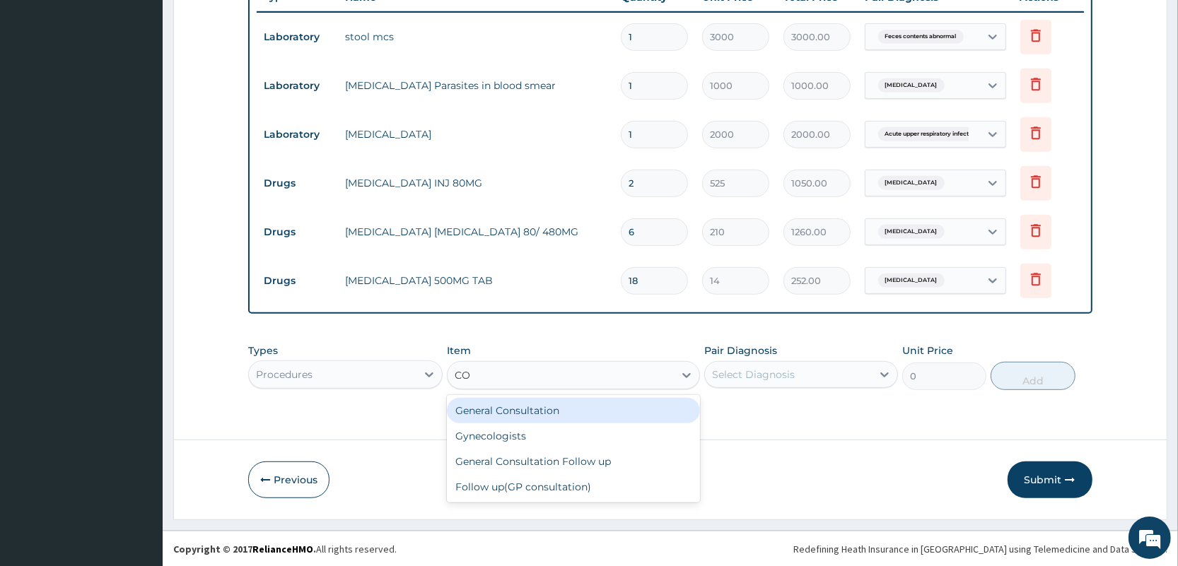
scroll to position [0, 0]
click at [612, 404] on div "General Consultation" at bounding box center [573, 410] width 253 height 25
type input "2000"
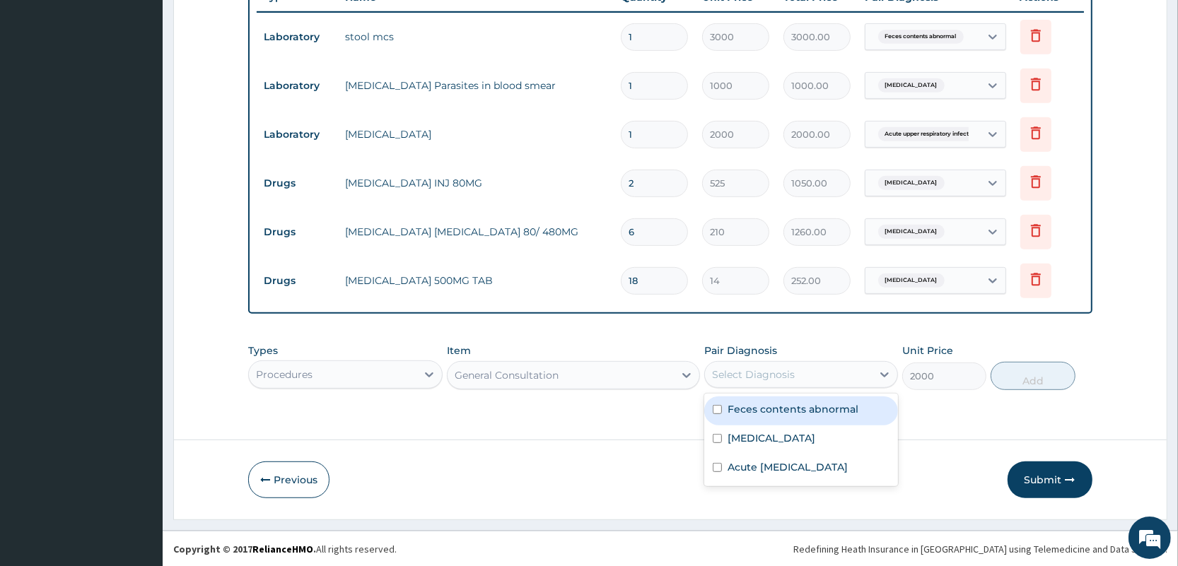
click at [860, 363] on div "Select Diagnosis" at bounding box center [788, 374] width 167 height 23
click at [781, 427] on div "[MEDICAL_DATA]" at bounding box center [801, 440] width 194 height 29
checkbox input "true"
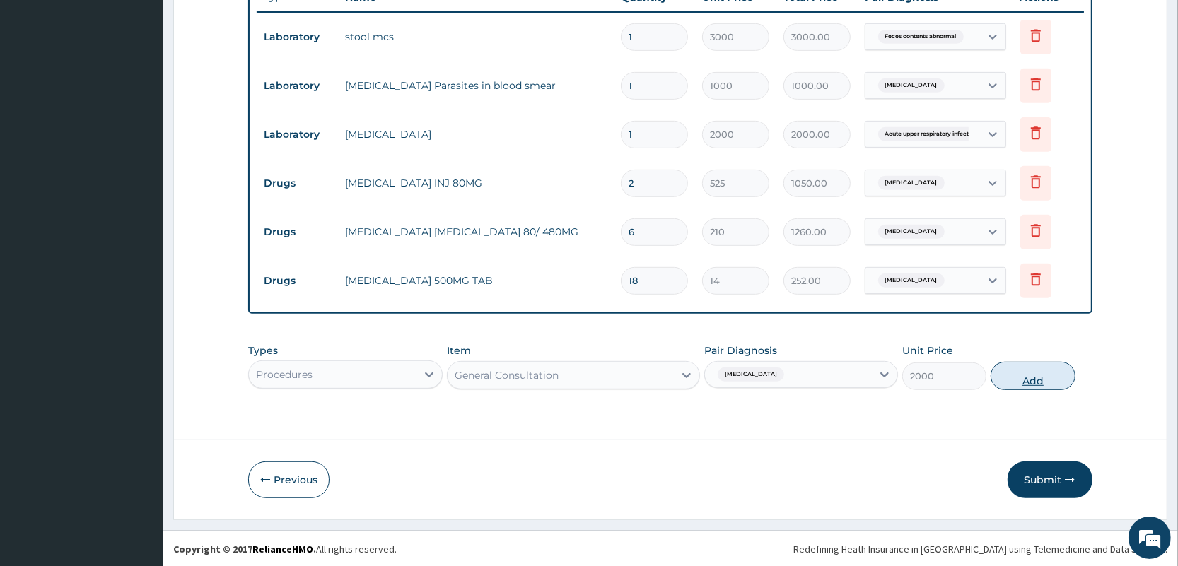
click at [1054, 368] on button "Add" at bounding box center [1032, 376] width 84 height 28
type input "0"
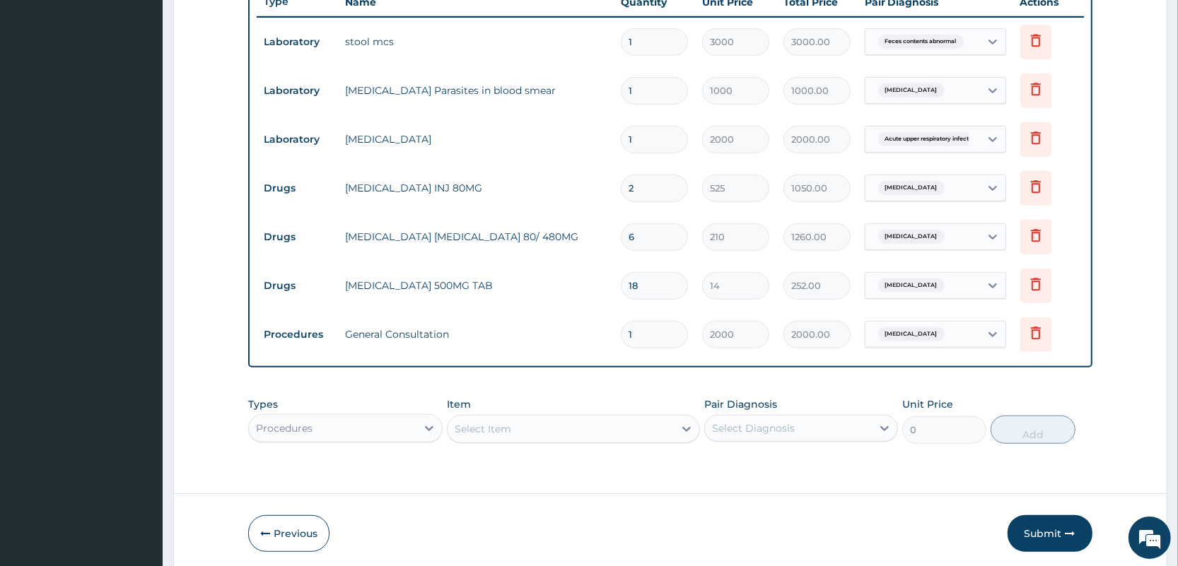
scroll to position [601, 0]
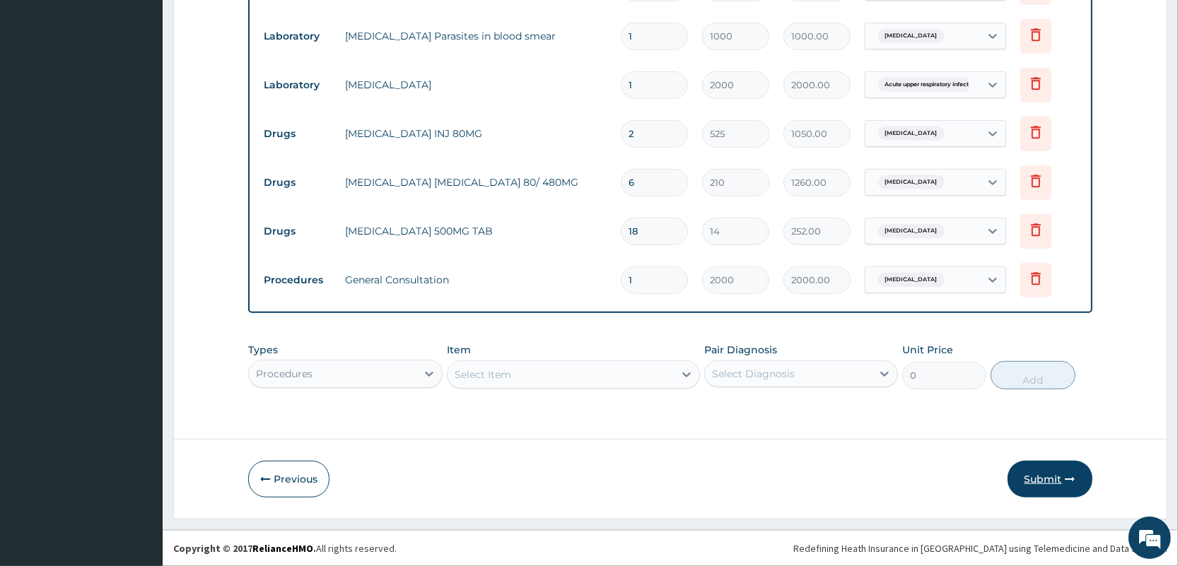
click at [1048, 464] on button "Submit" at bounding box center [1049, 479] width 85 height 37
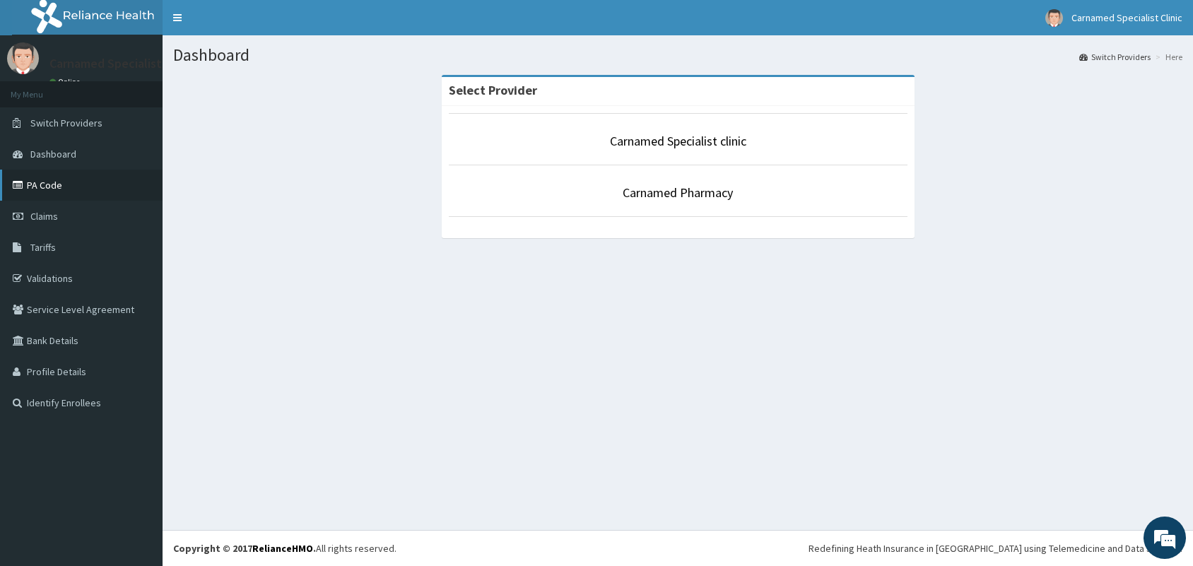
click at [60, 180] on link "PA Code" at bounding box center [81, 185] width 163 height 31
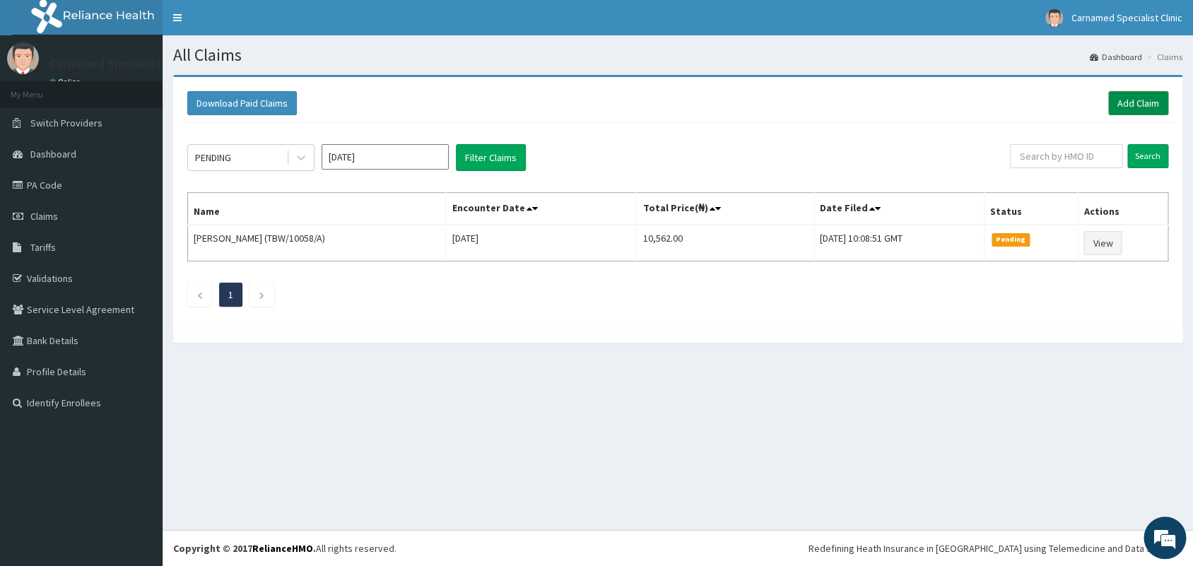
click at [1132, 95] on link "Add Claim" at bounding box center [1138, 103] width 60 height 24
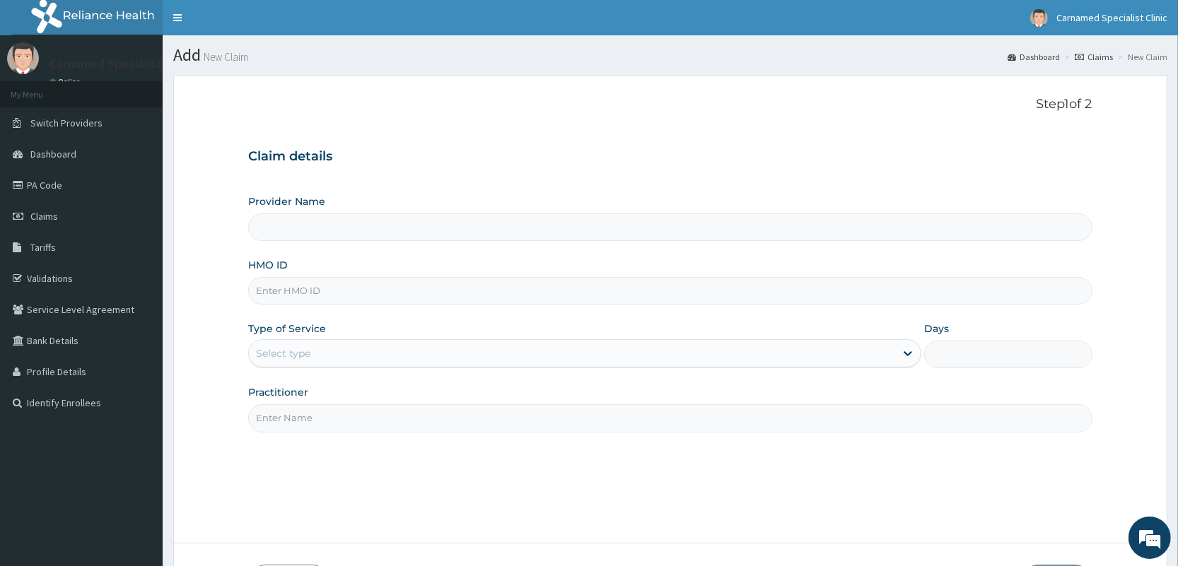
type input "Carnamed Specialist clinic"
click at [412, 285] on input "HMO ID" at bounding box center [669, 291] width 843 height 28
type input "RET/25153/A"
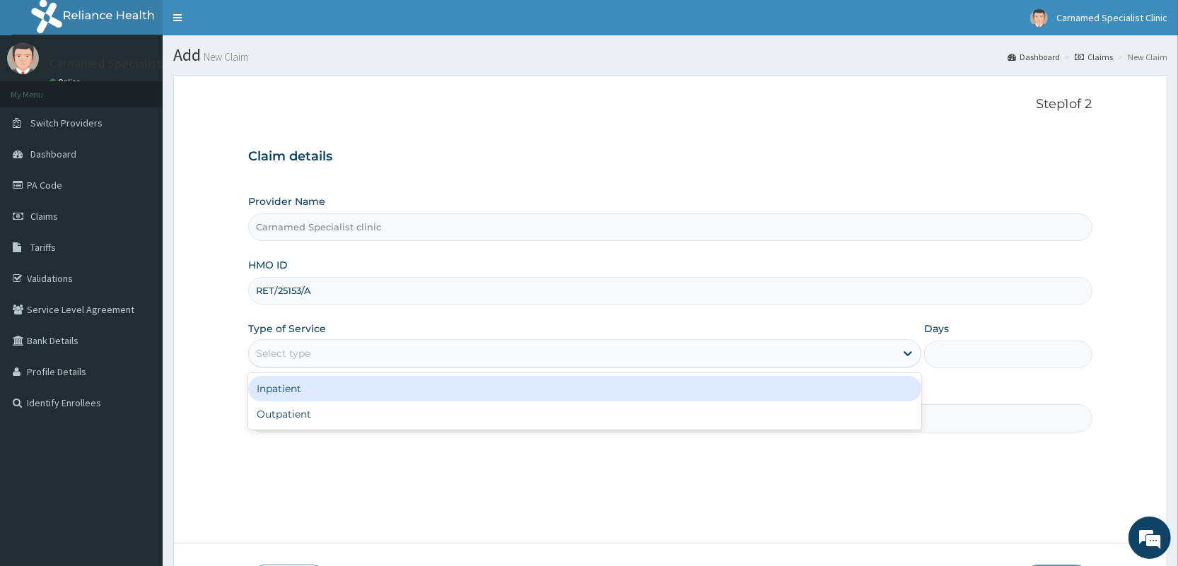
click at [356, 364] on div "Select type" at bounding box center [572, 353] width 646 height 23
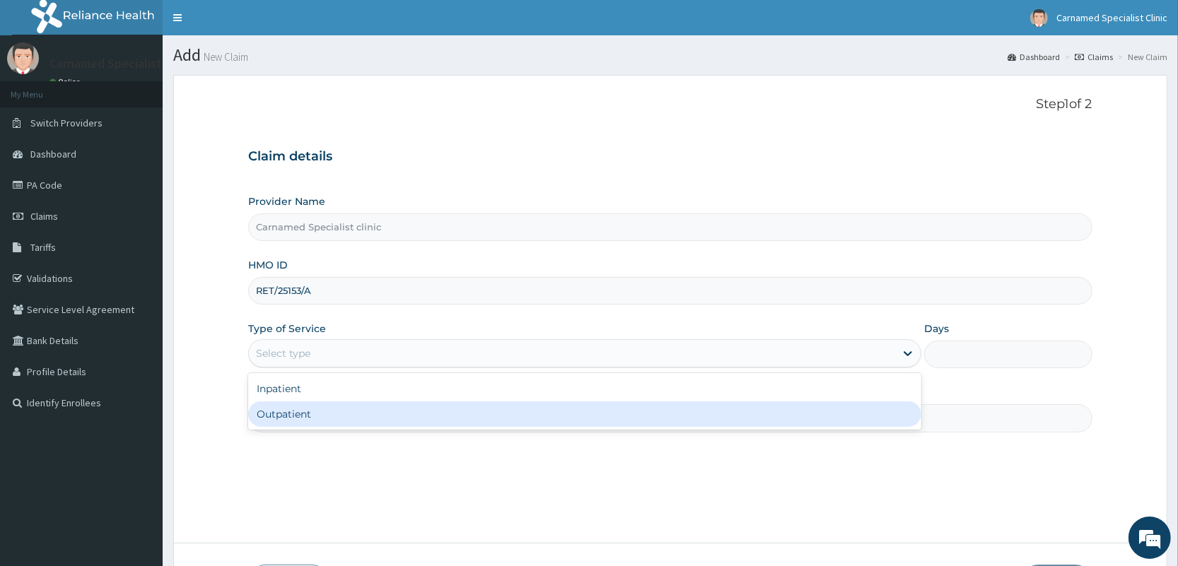
click at [317, 425] on div "Outpatient" at bounding box center [584, 414] width 673 height 25
type input "1"
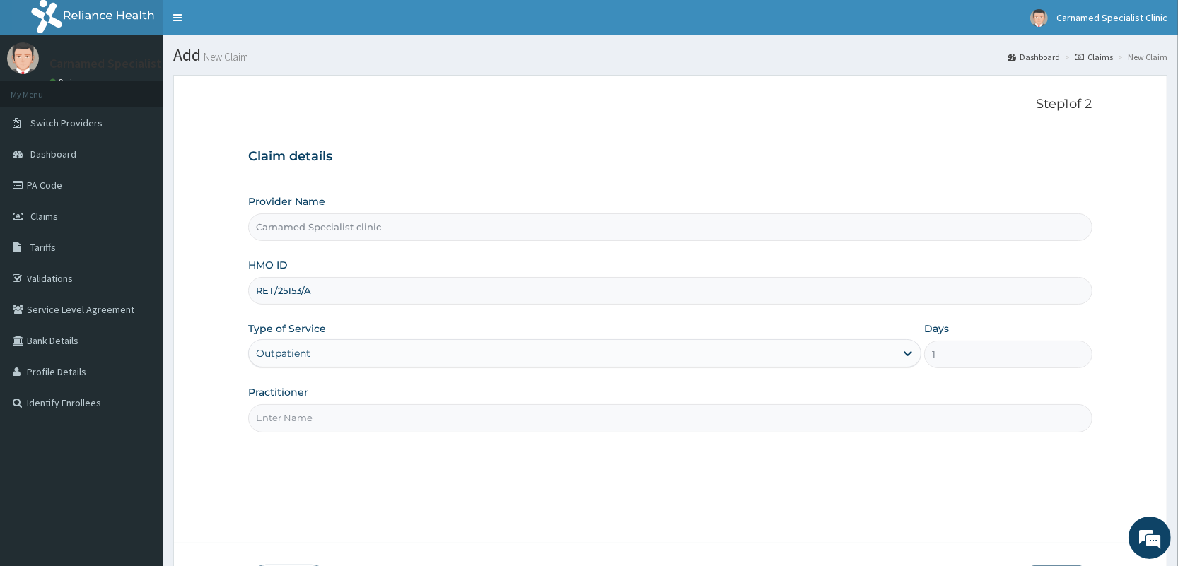
click at [349, 418] on input "Practitioner" at bounding box center [669, 418] width 843 height 28
type input "DR.CARNAMED"
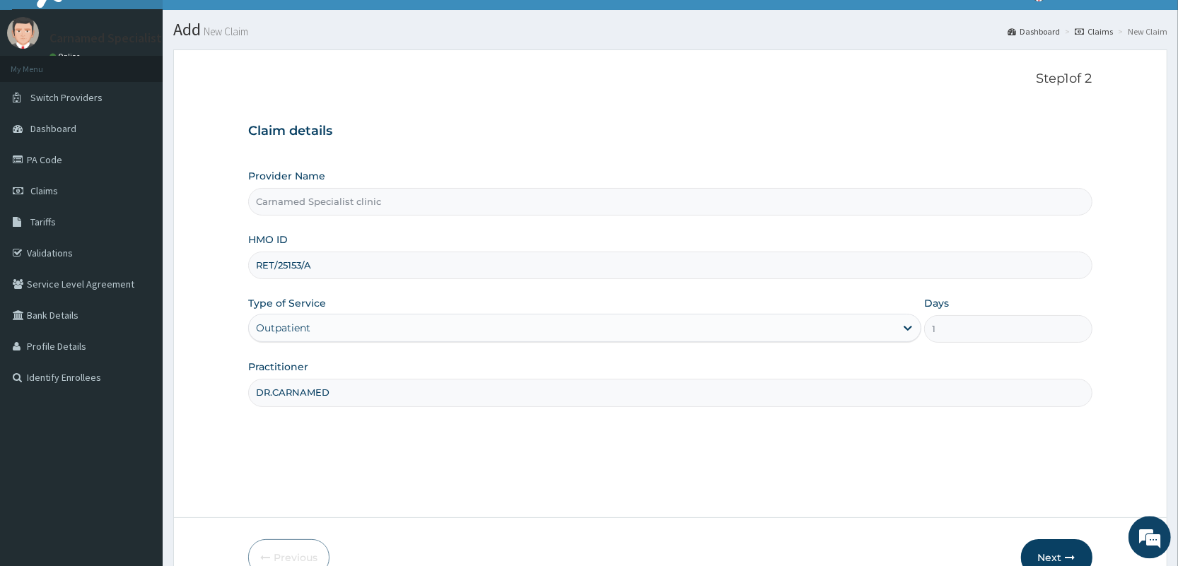
scroll to position [104, 0]
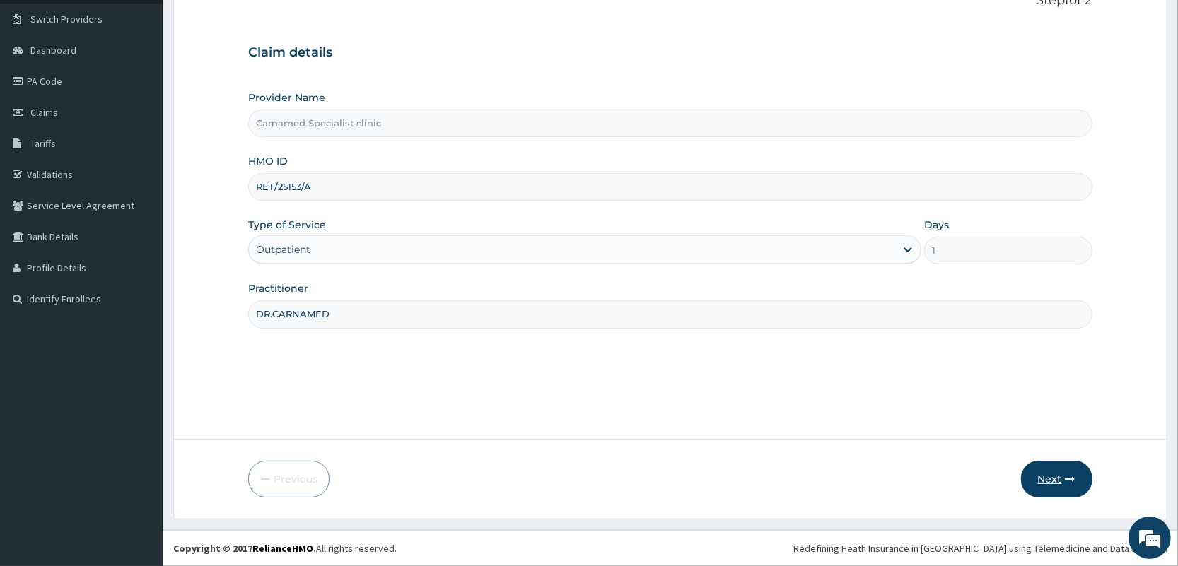
click at [1055, 477] on button "Next" at bounding box center [1056, 479] width 71 height 37
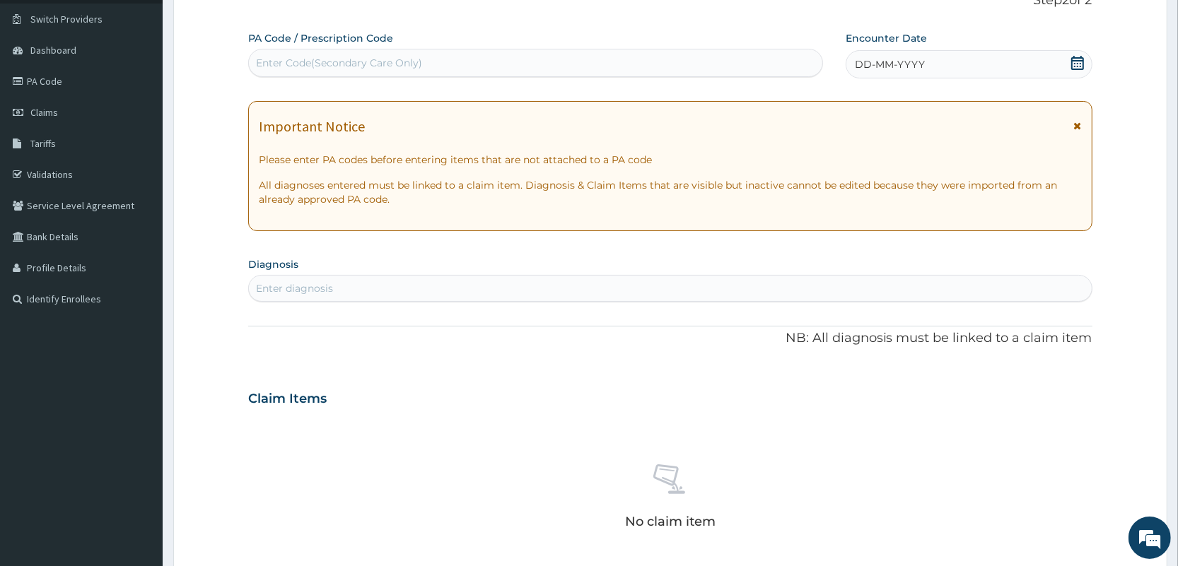
click at [459, 53] on div "Enter Code(Secondary Care Only)" at bounding box center [535, 63] width 575 height 28
paste input "PA/BD62FC"
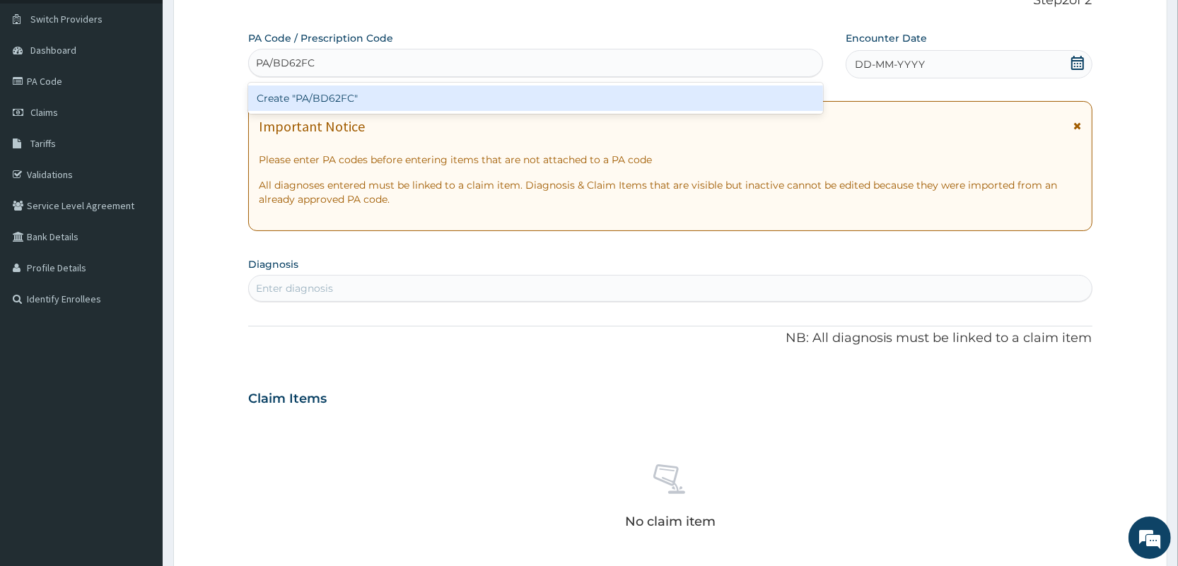
type input "PA/BD62FC"
click at [453, 99] on div "Create "PA/BD62FC"" at bounding box center [535, 98] width 575 height 25
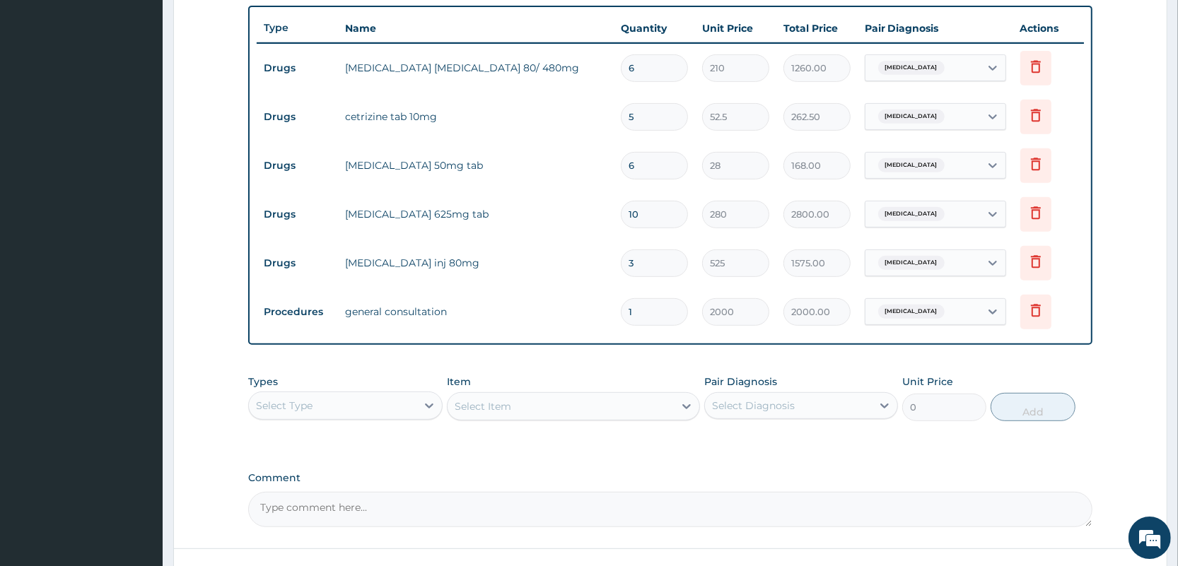
scroll to position [549, 0]
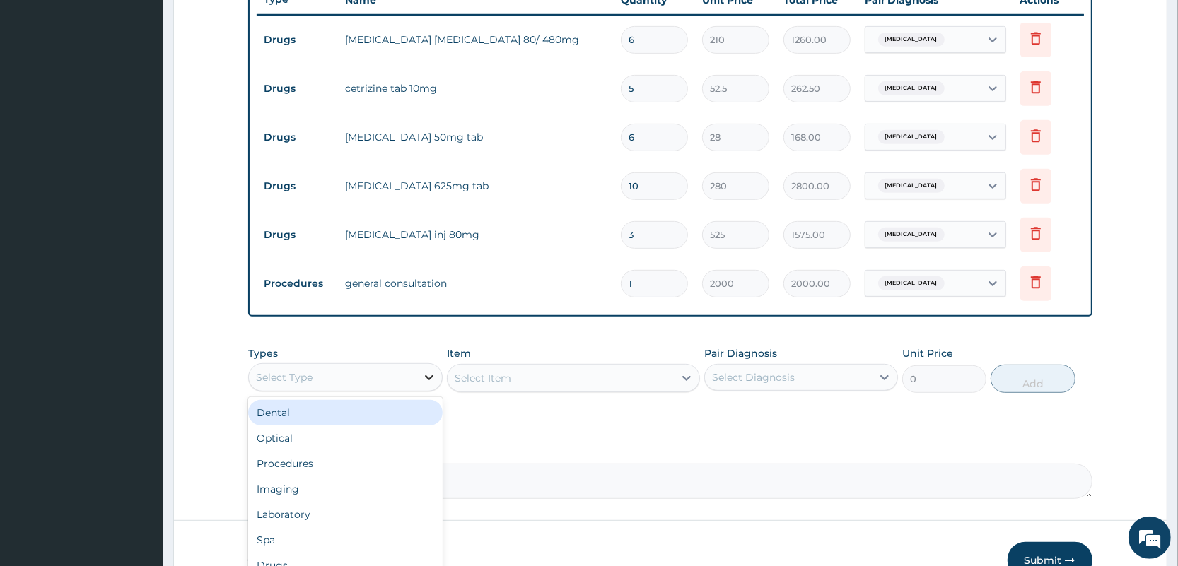
click at [423, 378] on icon at bounding box center [429, 377] width 14 height 14
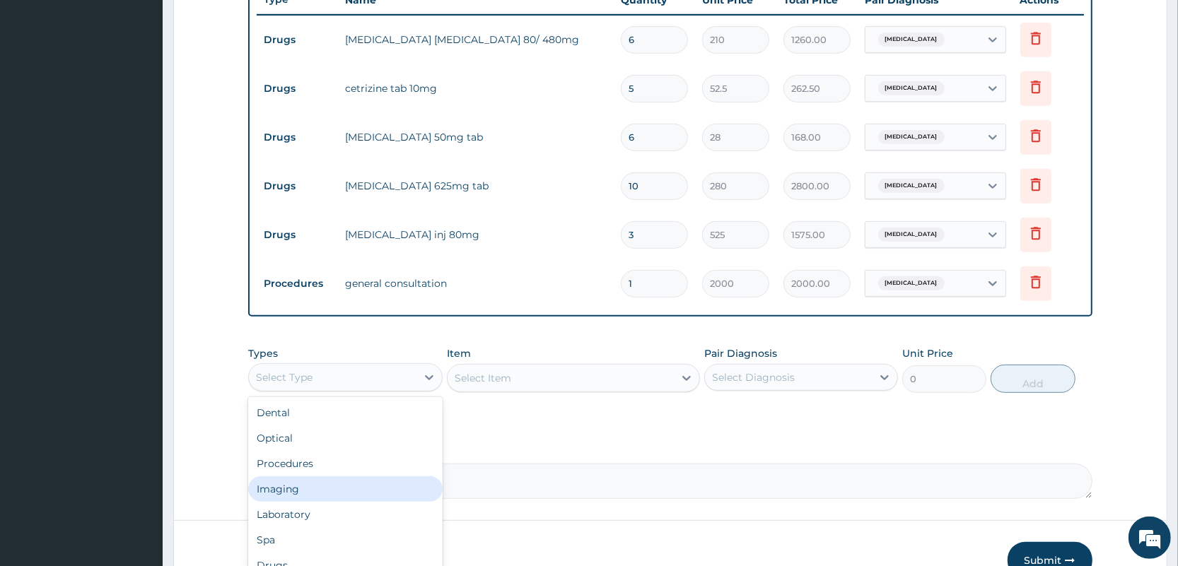
scroll to position [47, 0]
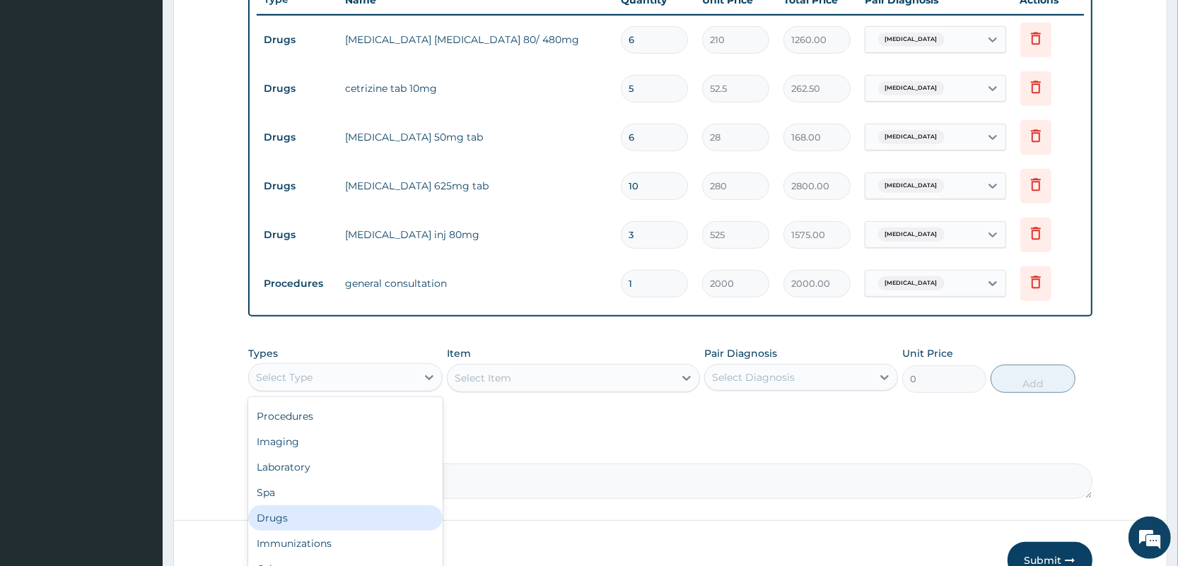
click at [298, 508] on div "Drugs" at bounding box center [345, 517] width 194 height 25
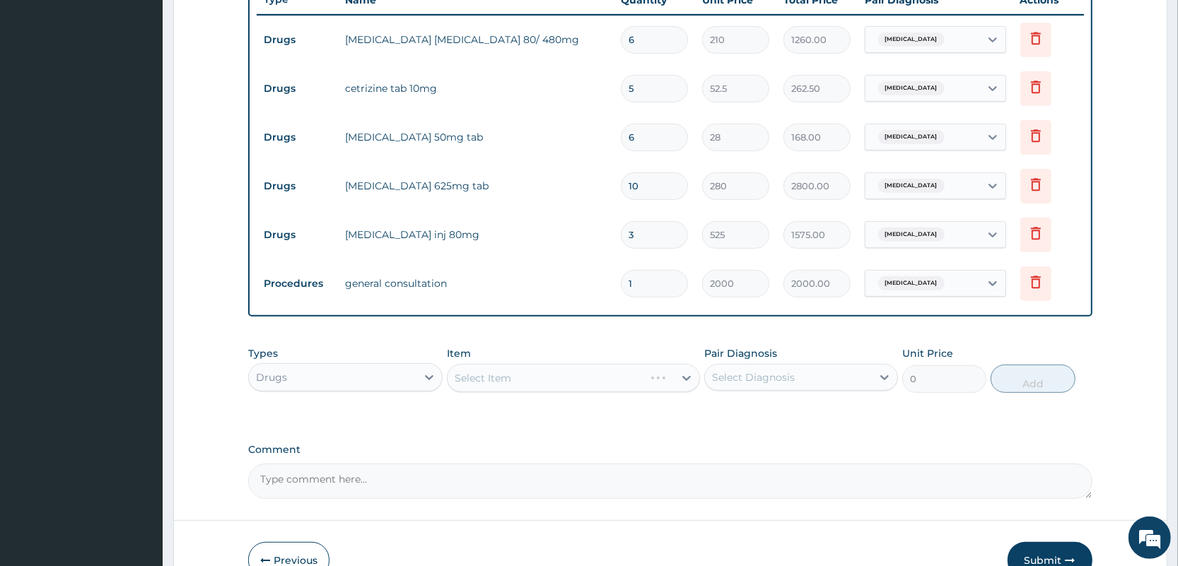
click at [804, 382] on div "Select Diagnosis" at bounding box center [788, 377] width 167 height 23
click at [749, 421] on div "Malaria" at bounding box center [801, 413] width 194 height 29
click at [714, 402] on div "Malaria" at bounding box center [801, 413] width 194 height 29
checkbox input "false"
click at [679, 381] on div "Select Item" at bounding box center [573, 378] width 253 height 28
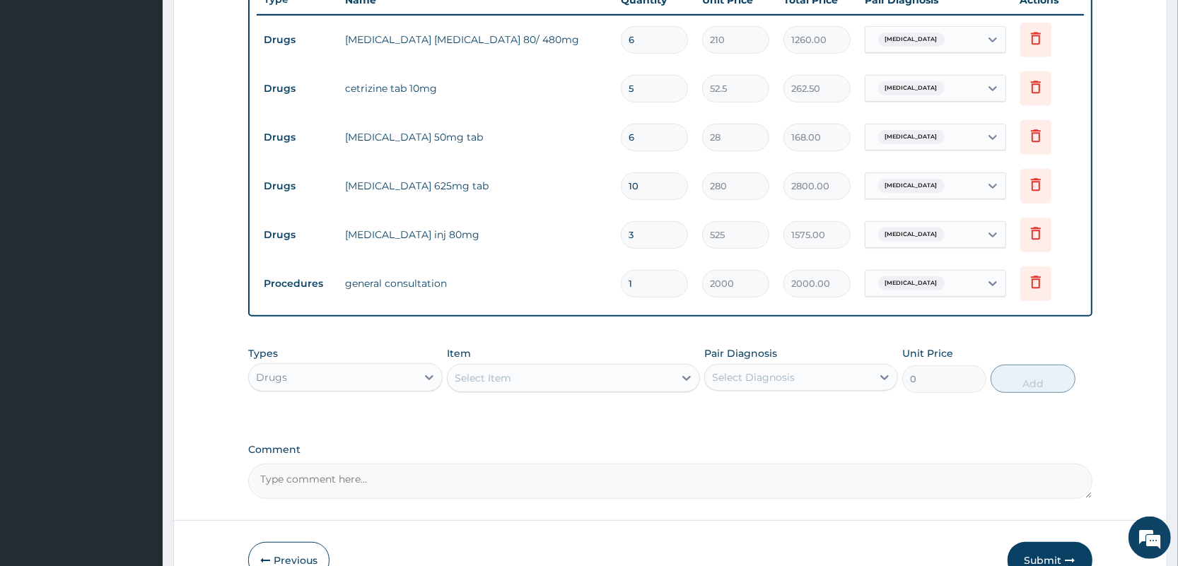
click at [840, 551] on div "Previous Submit" at bounding box center [669, 560] width 843 height 37
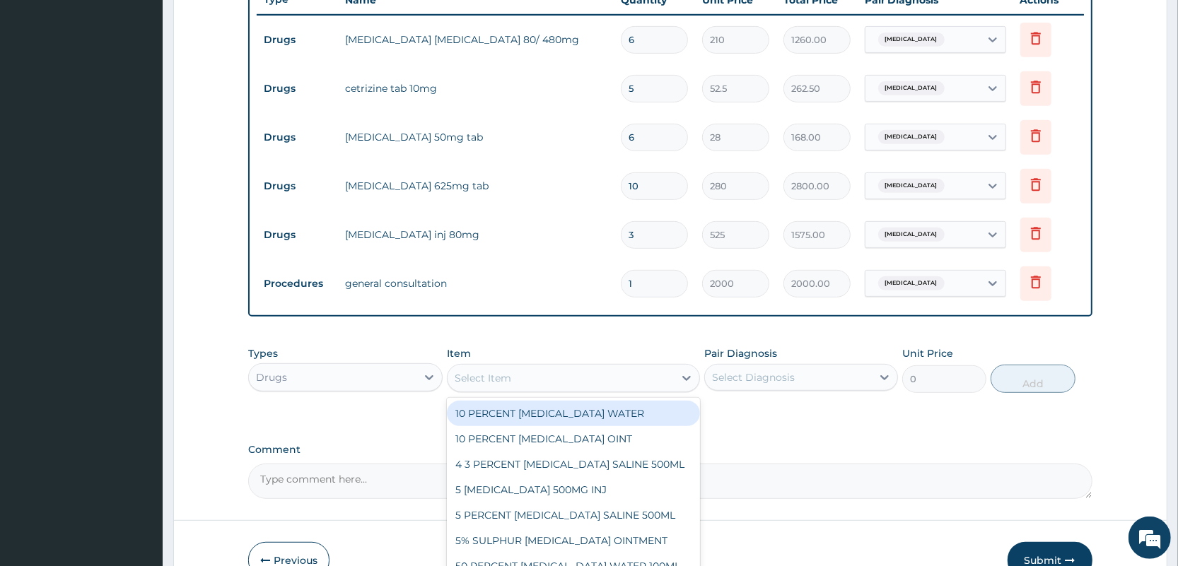
click at [649, 367] on div "Select Item" at bounding box center [560, 378] width 226 height 23
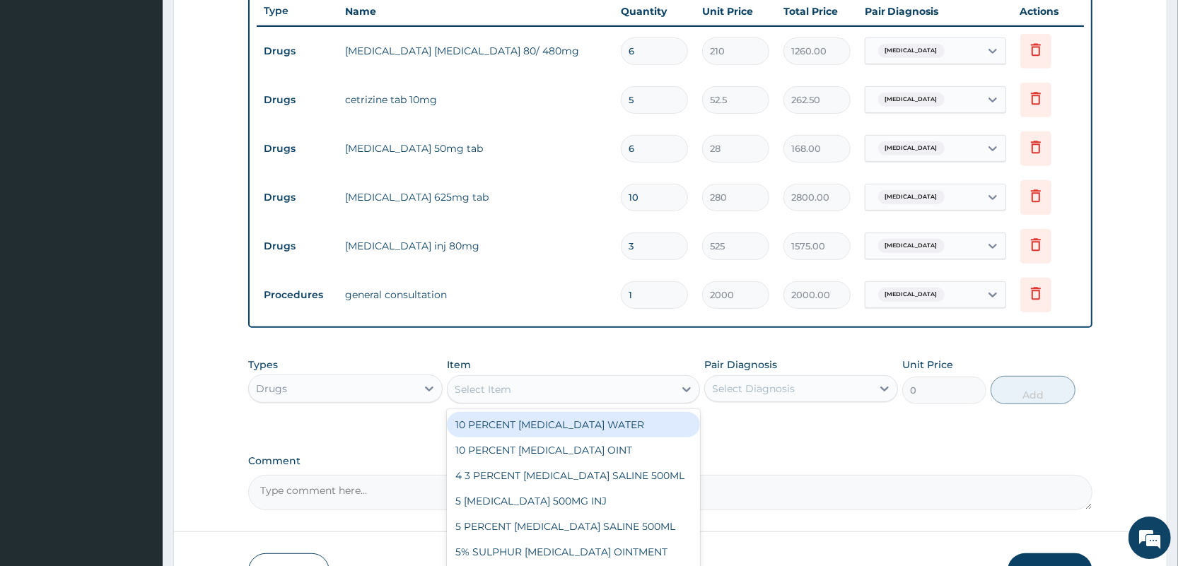
scroll to position [629, 0]
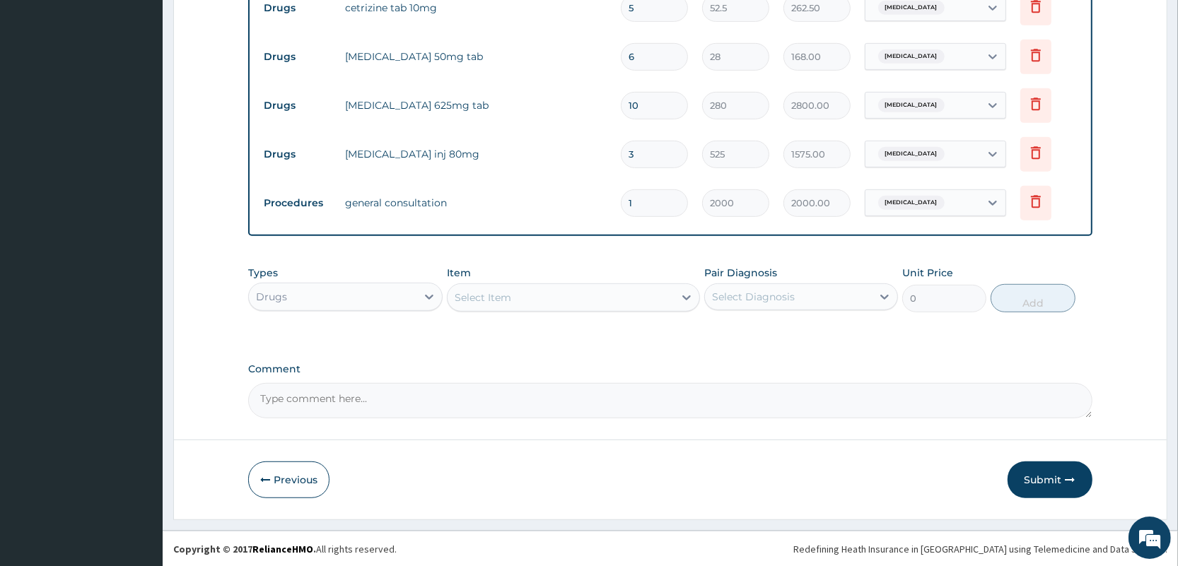
click at [564, 298] on div "Select Item" at bounding box center [560, 297] width 226 height 23
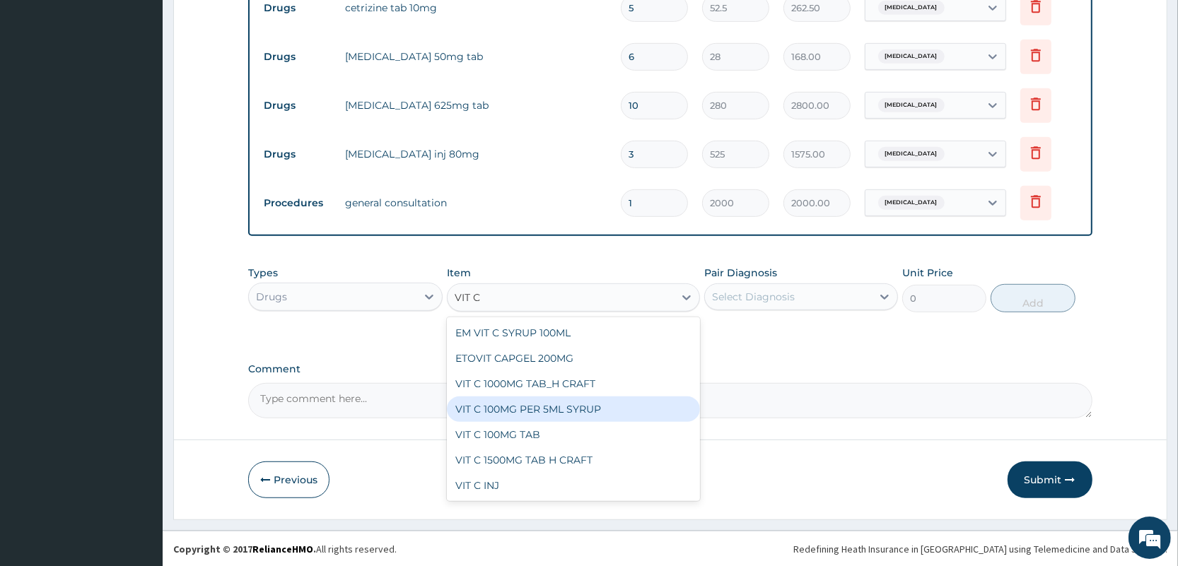
type input "VIT C"
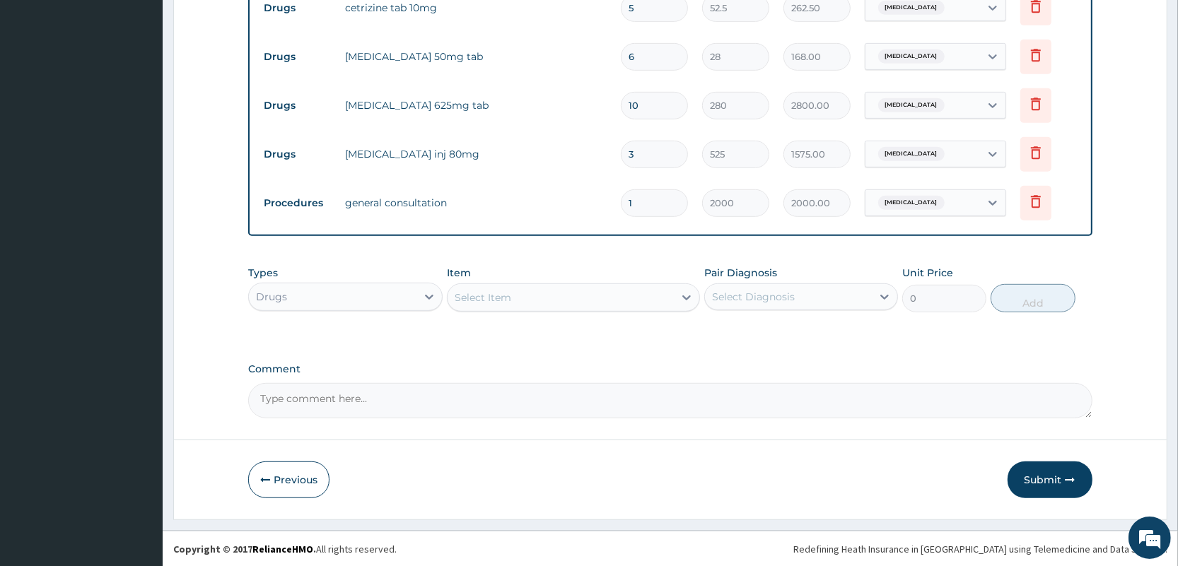
drag, startPoint x: 863, startPoint y: 406, endPoint x: 833, endPoint y: 389, distance: 34.8
click at [865, 404] on textarea "Comment" at bounding box center [669, 400] width 843 height 35
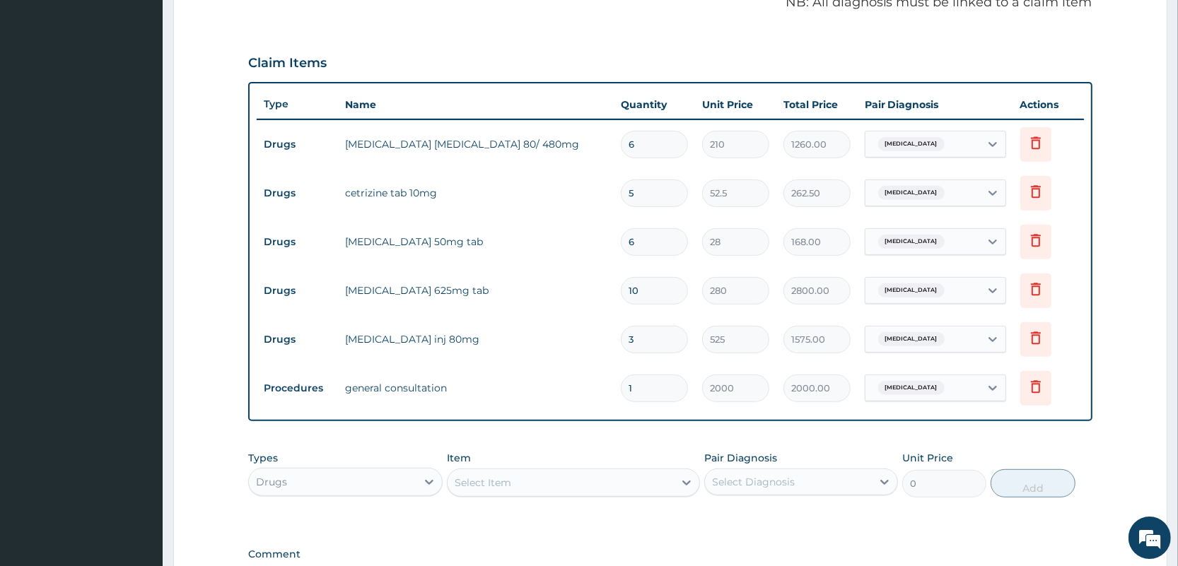
scroll to position [481, 0]
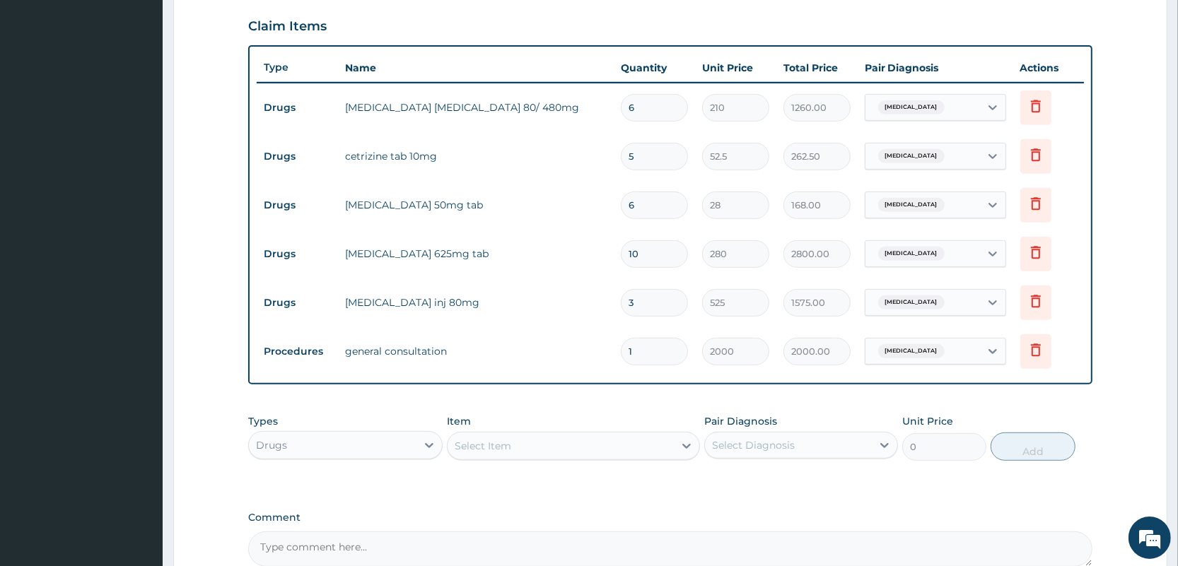
click at [583, 452] on div "Select Item" at bounding box center [560, 446] width 226 height 23
type input "LONZE"
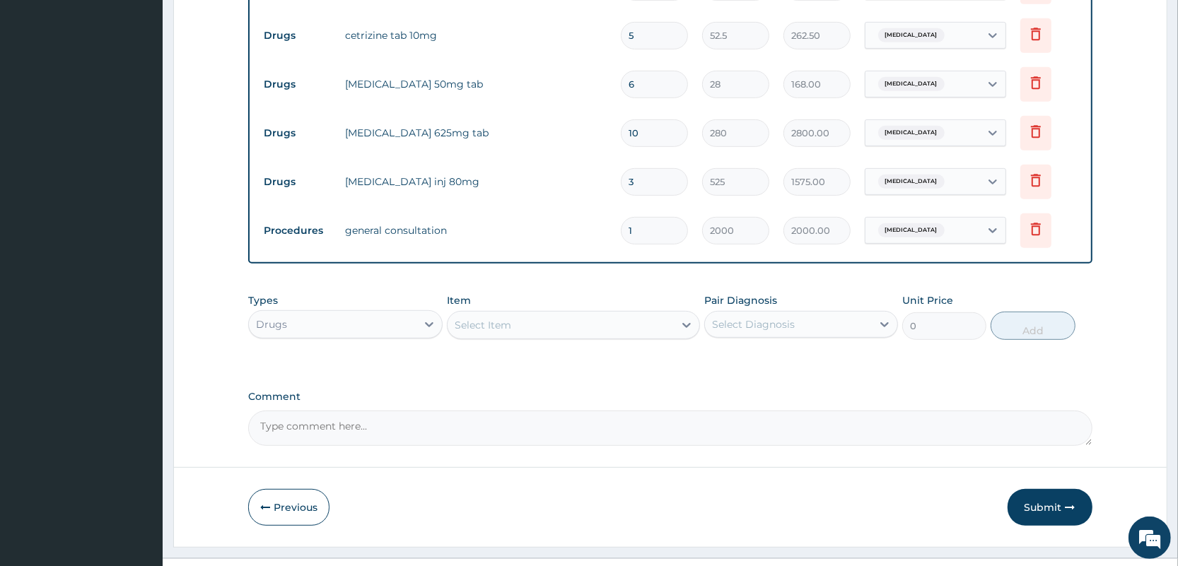
scroll to position [629, 0]
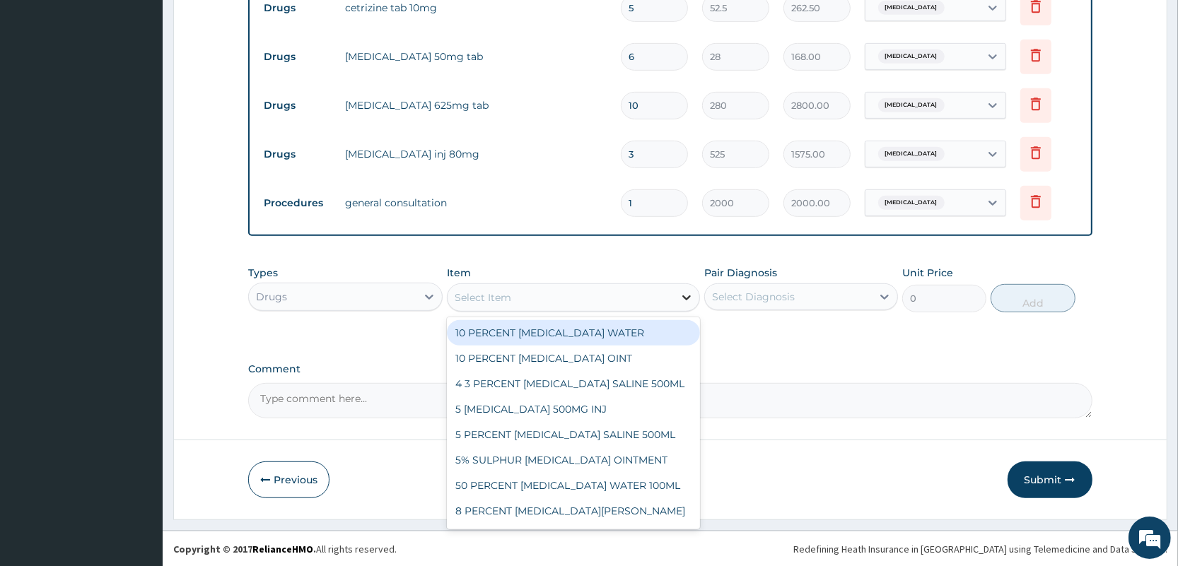
click at [684, 300] on icon at bounding box center [686, 298] width 14 height 14
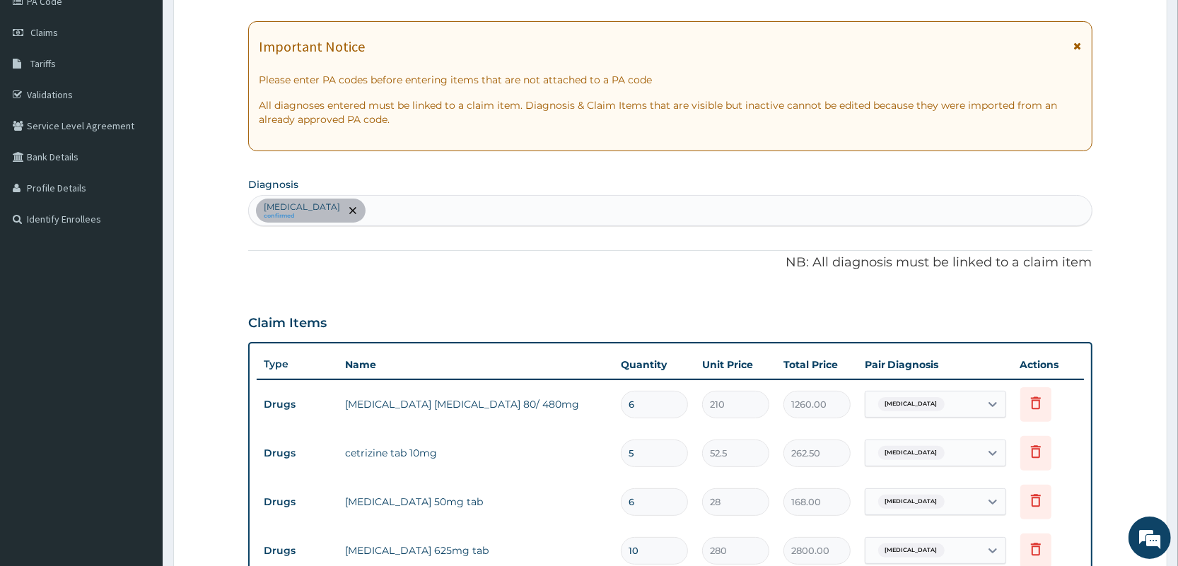
scroll to position [0, 0]
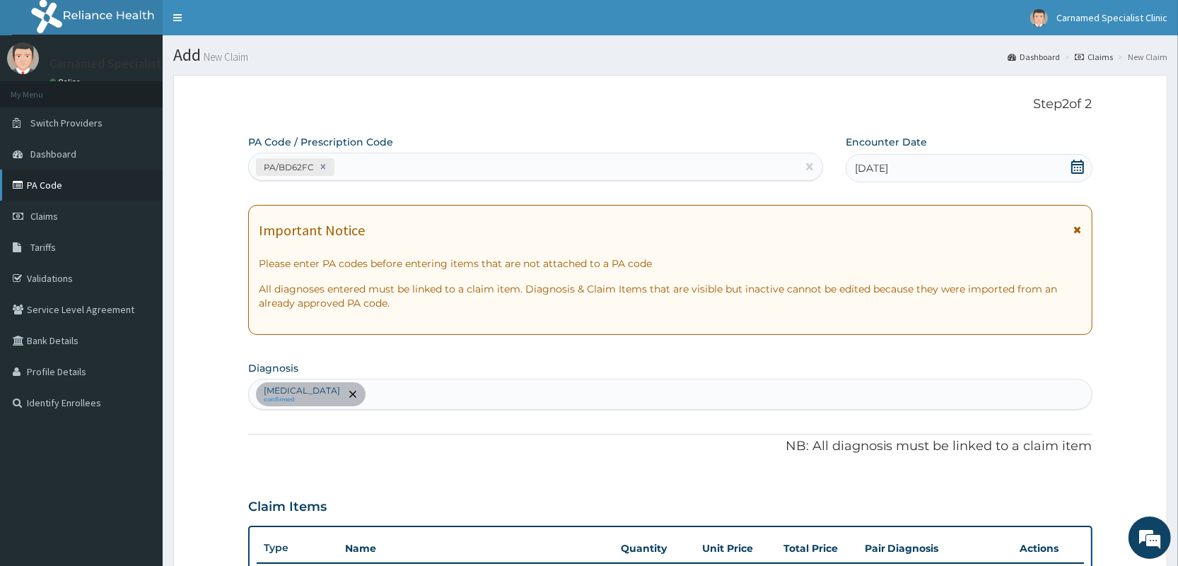
drag, startPoint x: 71, startPoint y: 174, endPoint x: 68, endPoint y: 180, distance: 7.3
click at [70, 177] on link "PA Code" at bounding box center [81, 185] width 163 height 31
